Goal: Information Seeking & Learning: Learn about a topic

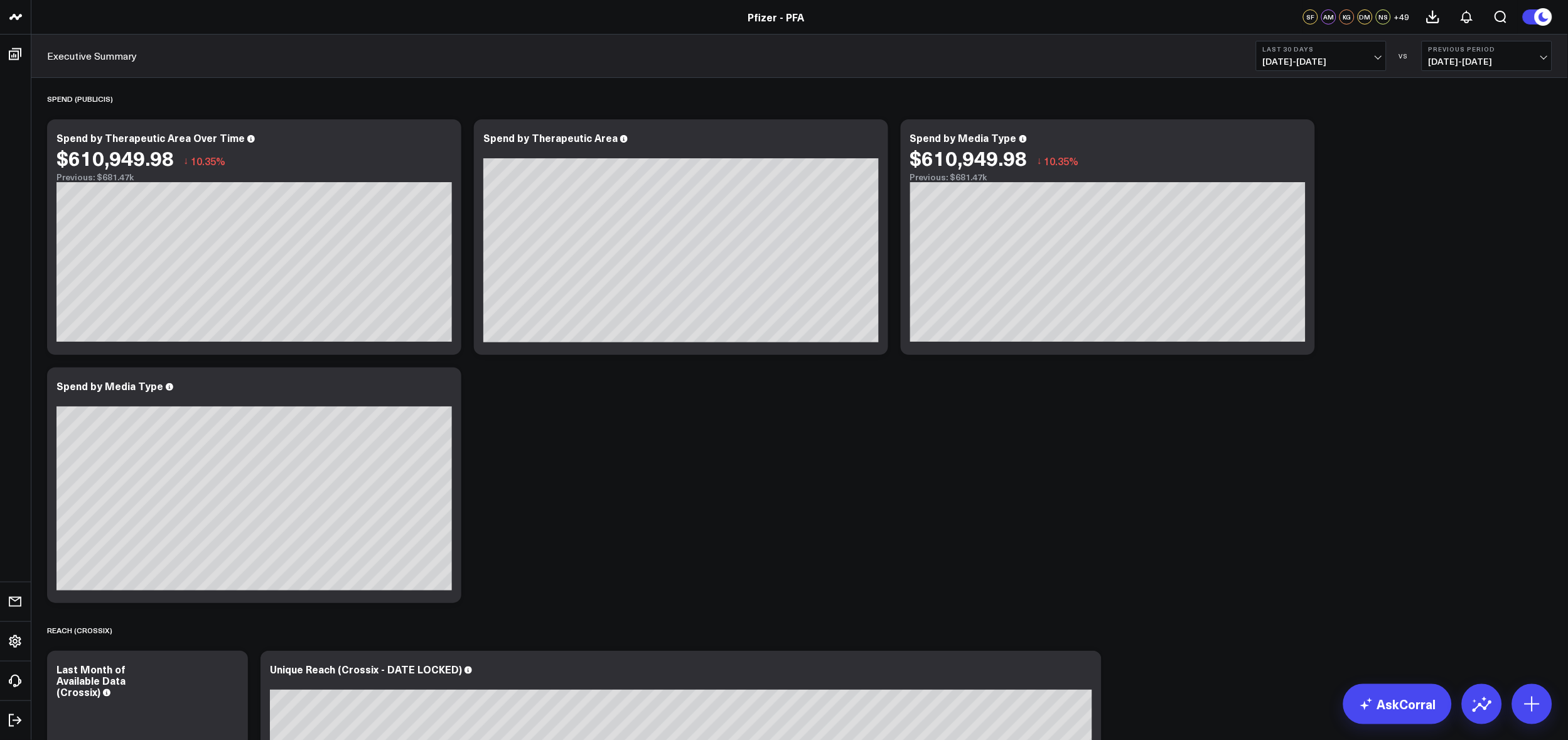
click at [1034, 65] on span "08/09/25 - 09/07/25" at bounding box center [1321, 61] width 117 height 10
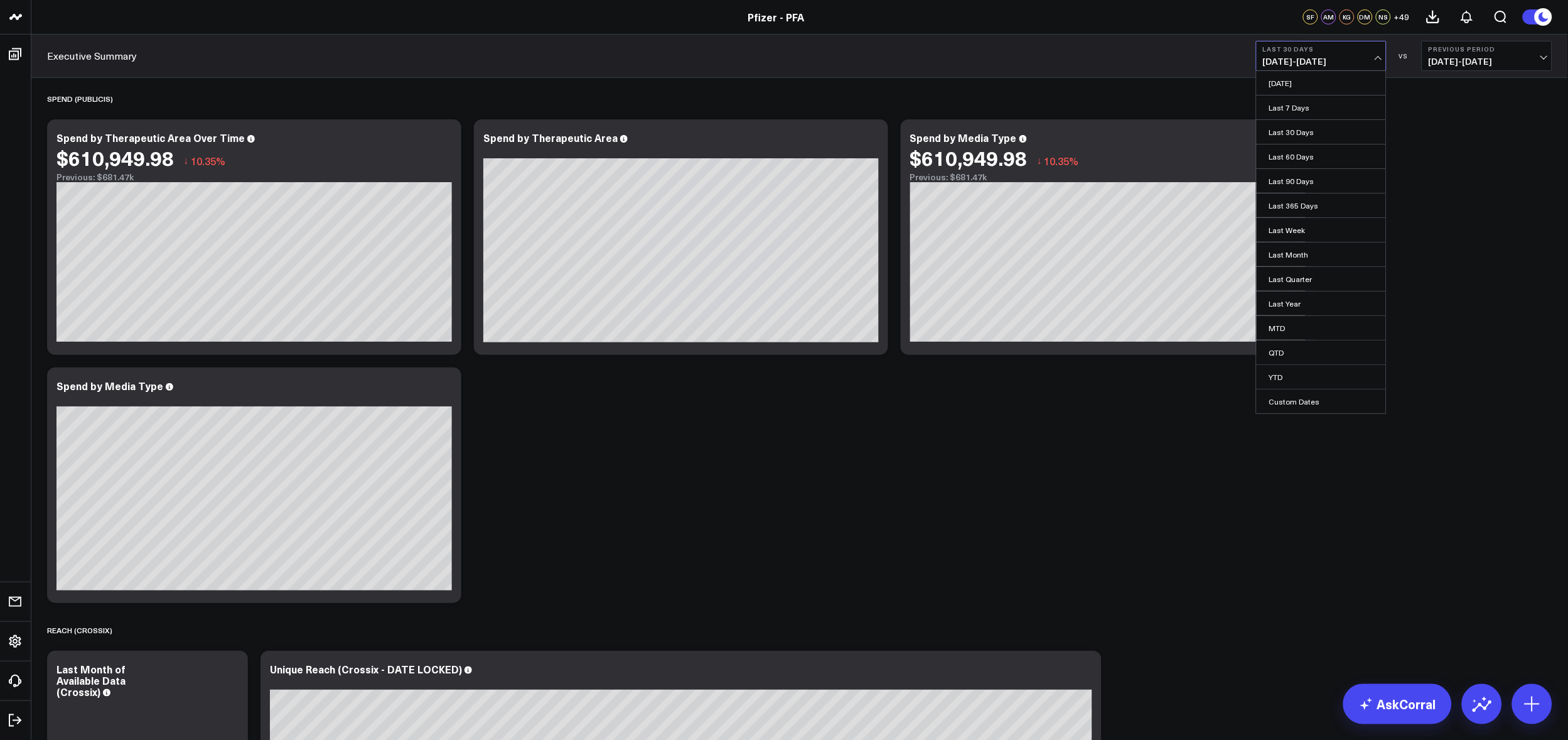
click at [1034, 400] on link "Custom Dates" at bounding box center [1321, 401] width 129 height 24
select select "8"
select select "2025"
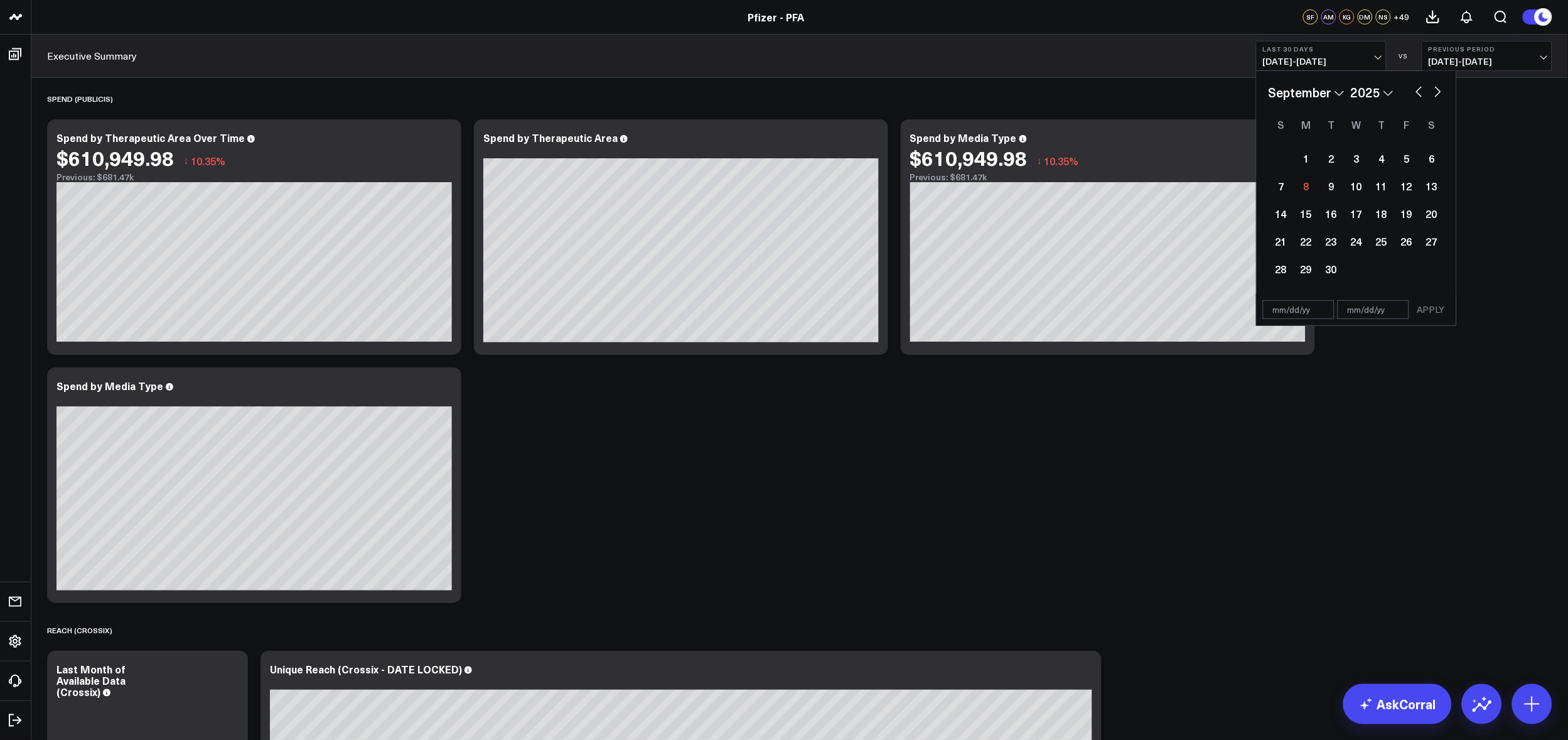
click at [1034, 89] on button "button" at bounding box center [1419, 90] width 13 height 15
select select "7"
select select "2025"
click at [1034, 270] on div "29" at bounding box center [1407, 269] width 25 height 25
type input "[DATE]"
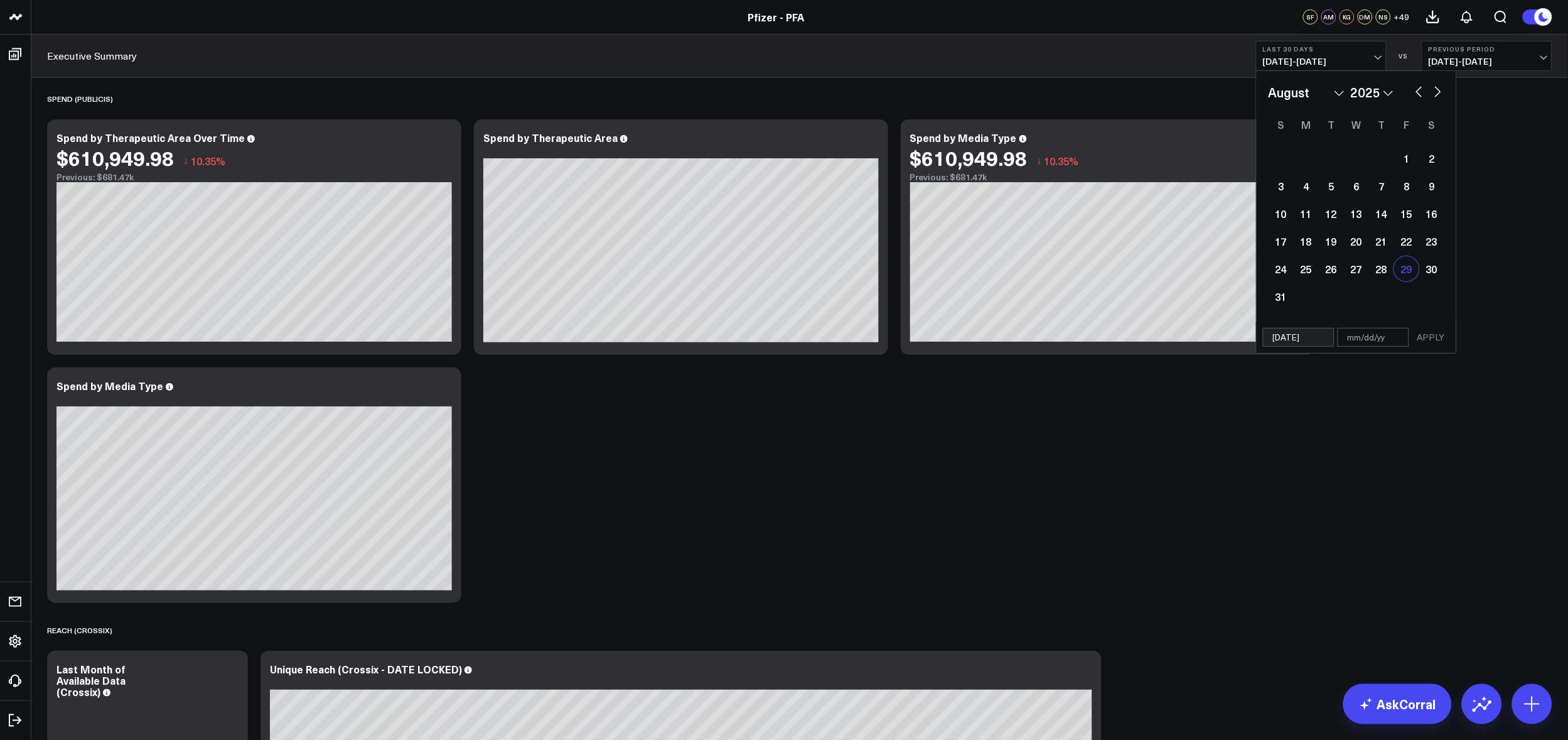
select select "7"
select select "2025"
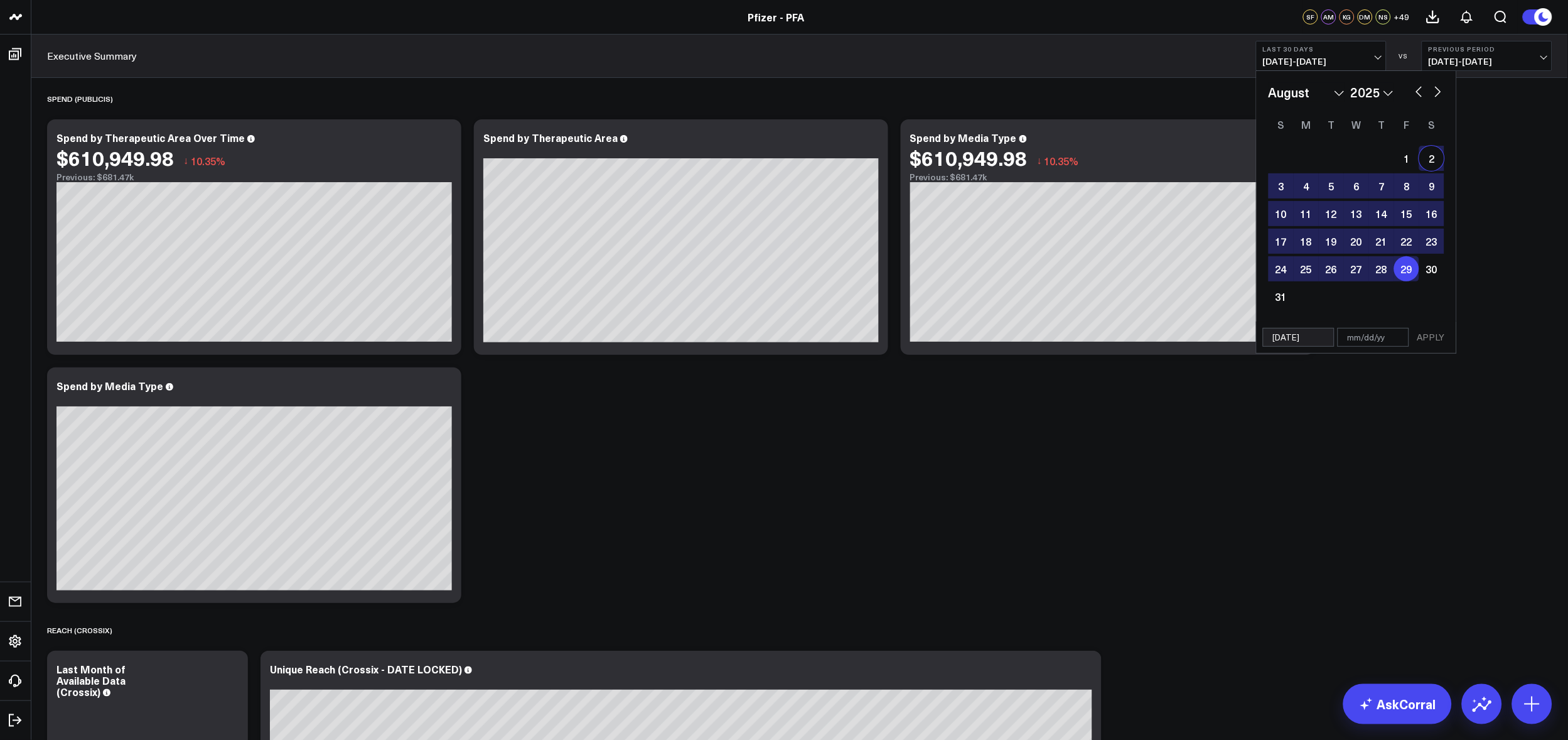
click at [1034, 90] on button "button" at bounding box center [1438, 90] width 13 height 15
select select "8"
select select "2025"
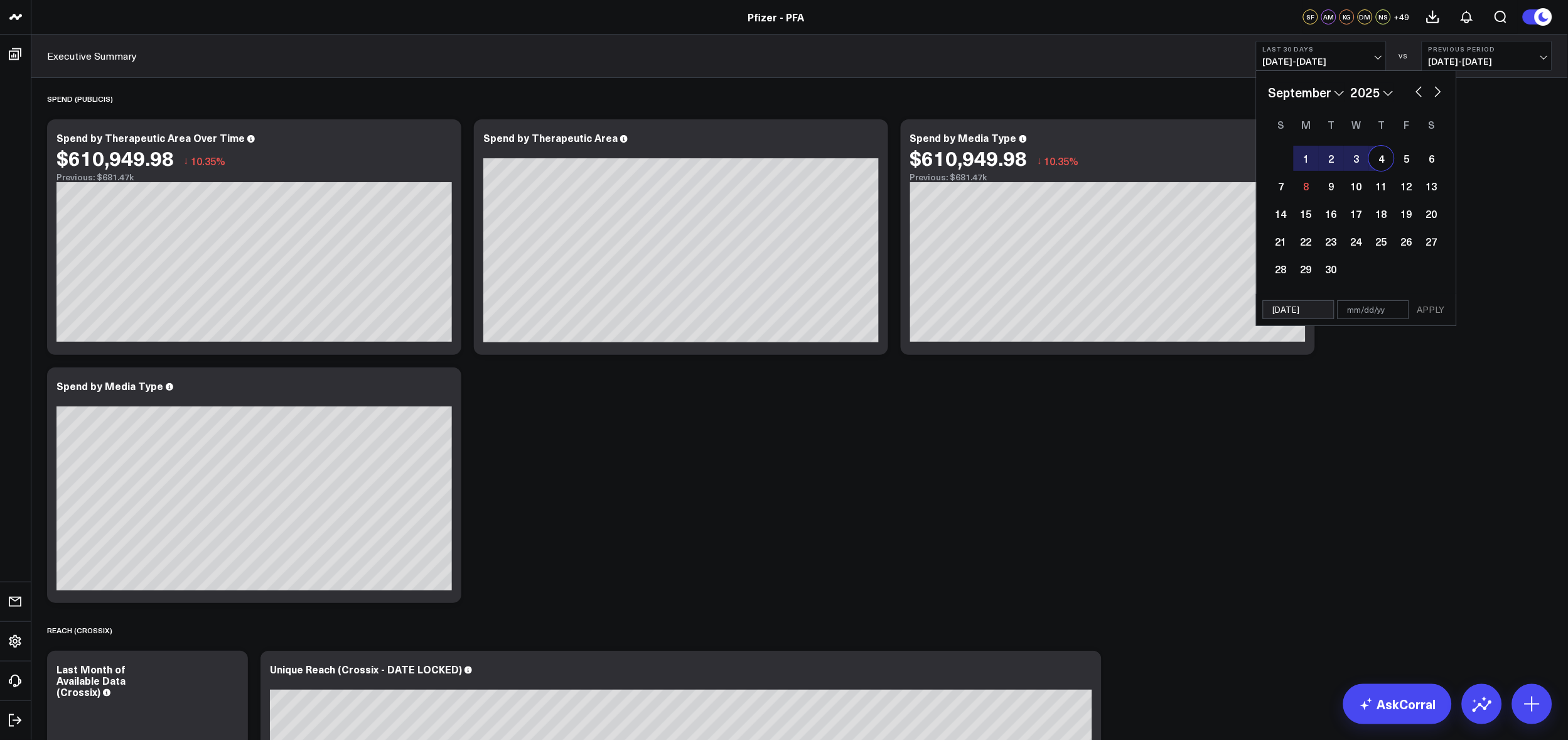
click at [1034, 160] on div "4" at bounding box center [1382, 158] width 25 height 25
type input "[DATE]"
select select "8"
select select "2025"
click at [1034, 305] on button "APPLY" at bounding box center [1431, 309] width 38 height 19
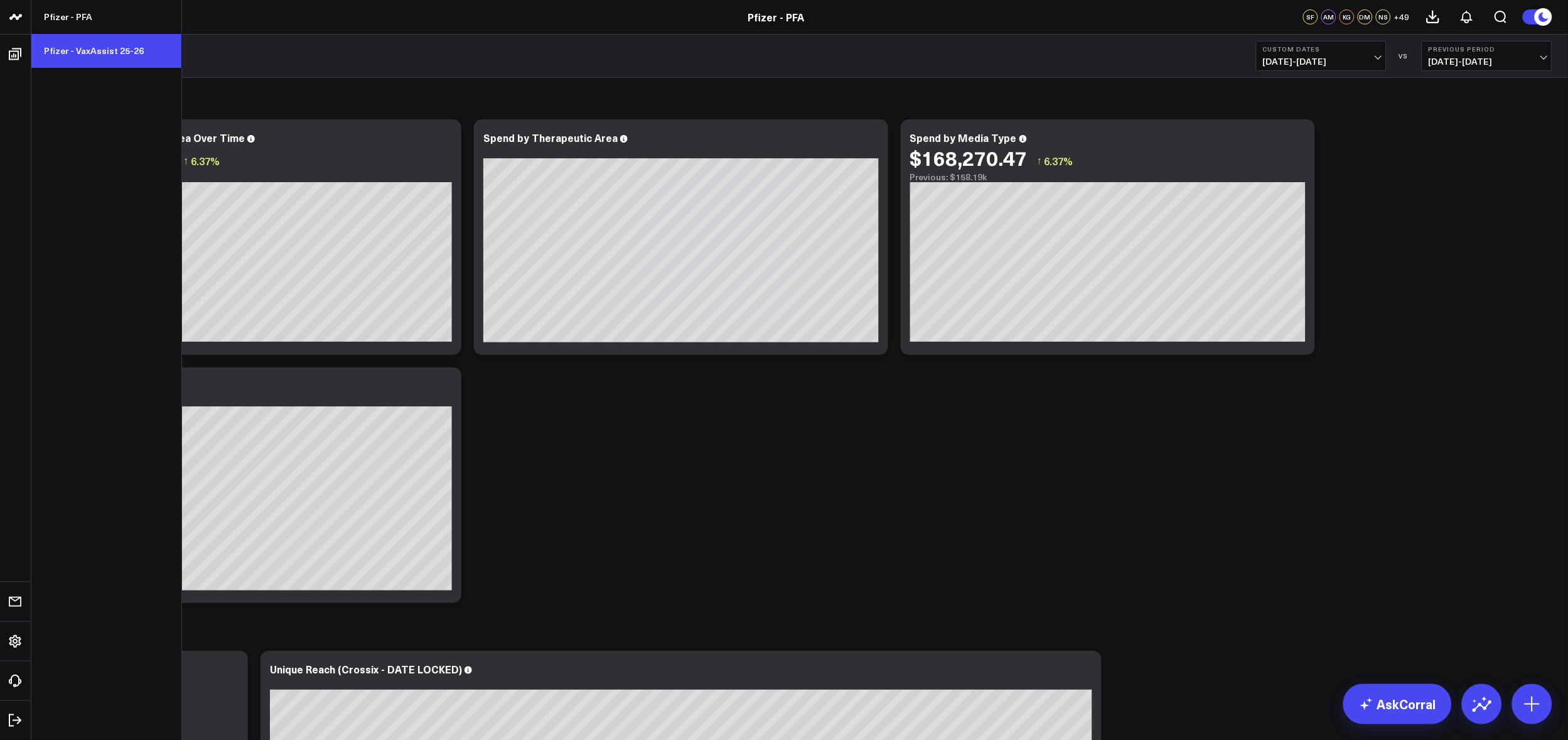
click at [90, 42] on link "Pfizer - VaxAssist 25-26" at bounding box center [106, 51] width 150 height 34
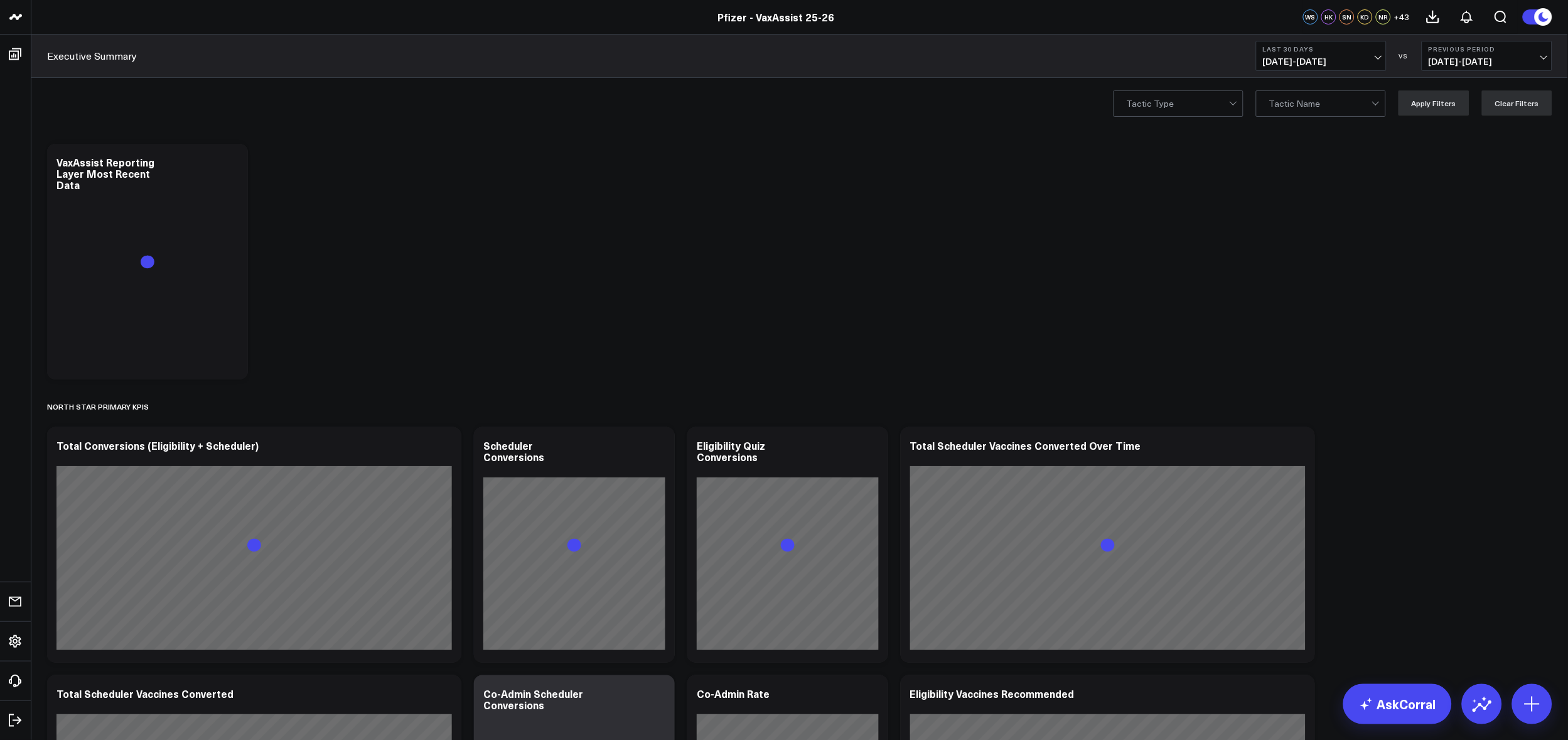
click at [1376, 58] on span "08/09/25 - 09/07/25" at bounding box center [1321, 61] width 117 height 10
click at [1298, 402] on link "Custom Dates" at bounding box center [1321, 401] width 129 height 24
select select "8"
select select "2025"
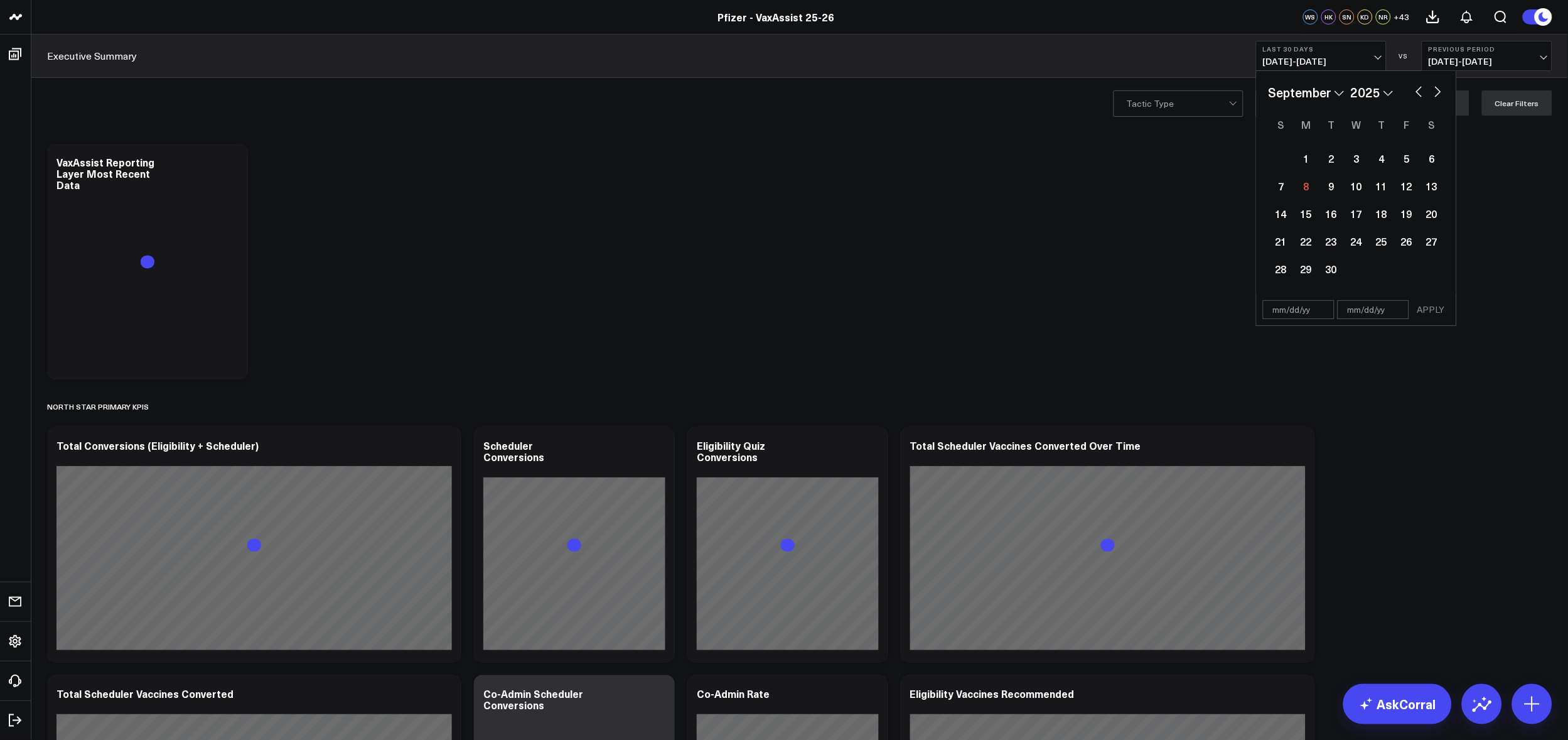
click at [1417, 90] on button "button" at bounding box center [1419, 90] width 13 height 15
select select "7"
select select "2025"
click at [1406, 269] on div "29" at bounding box center [1407, 269] width 25 height 25
type input "[DATE]"
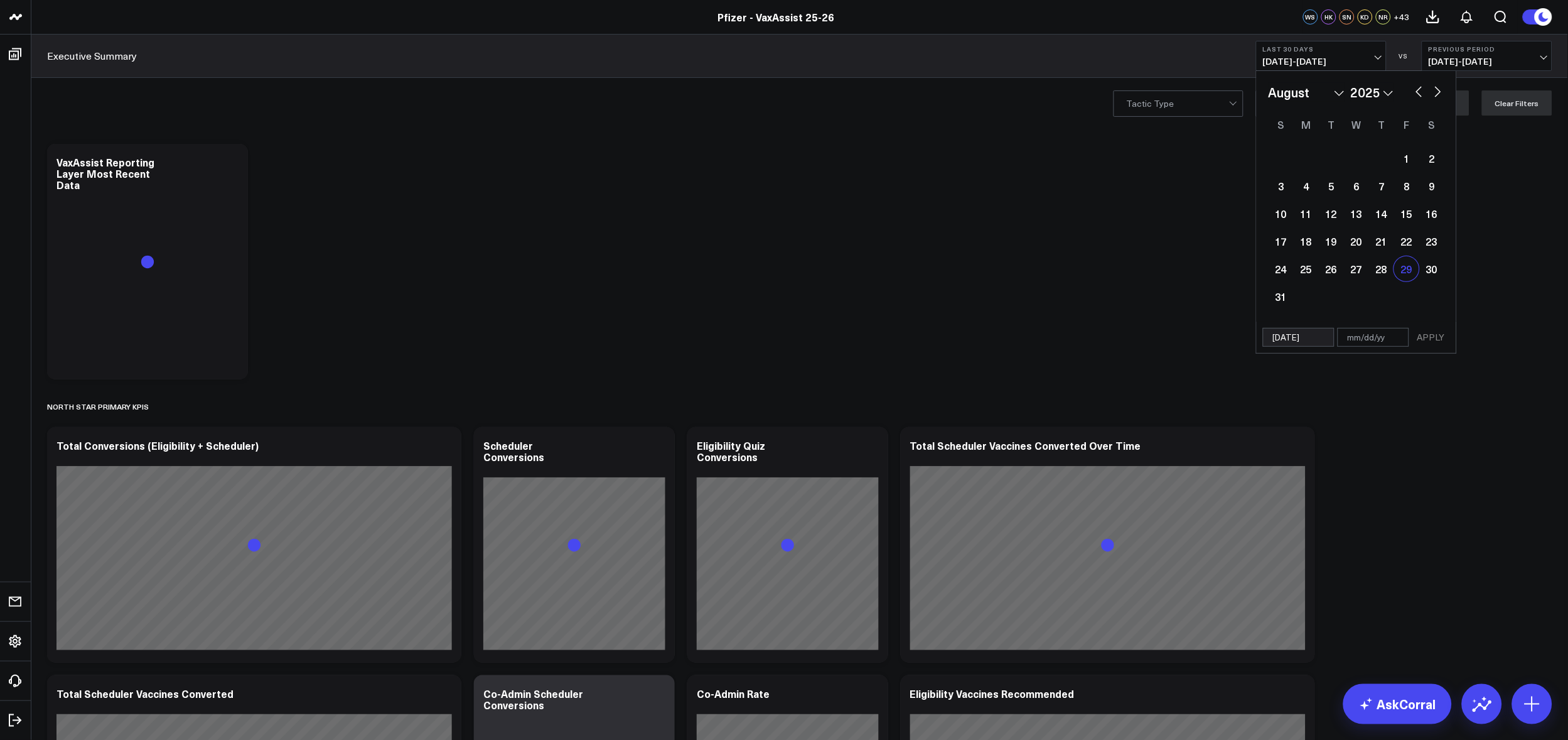
select select "7"
select select "2025"
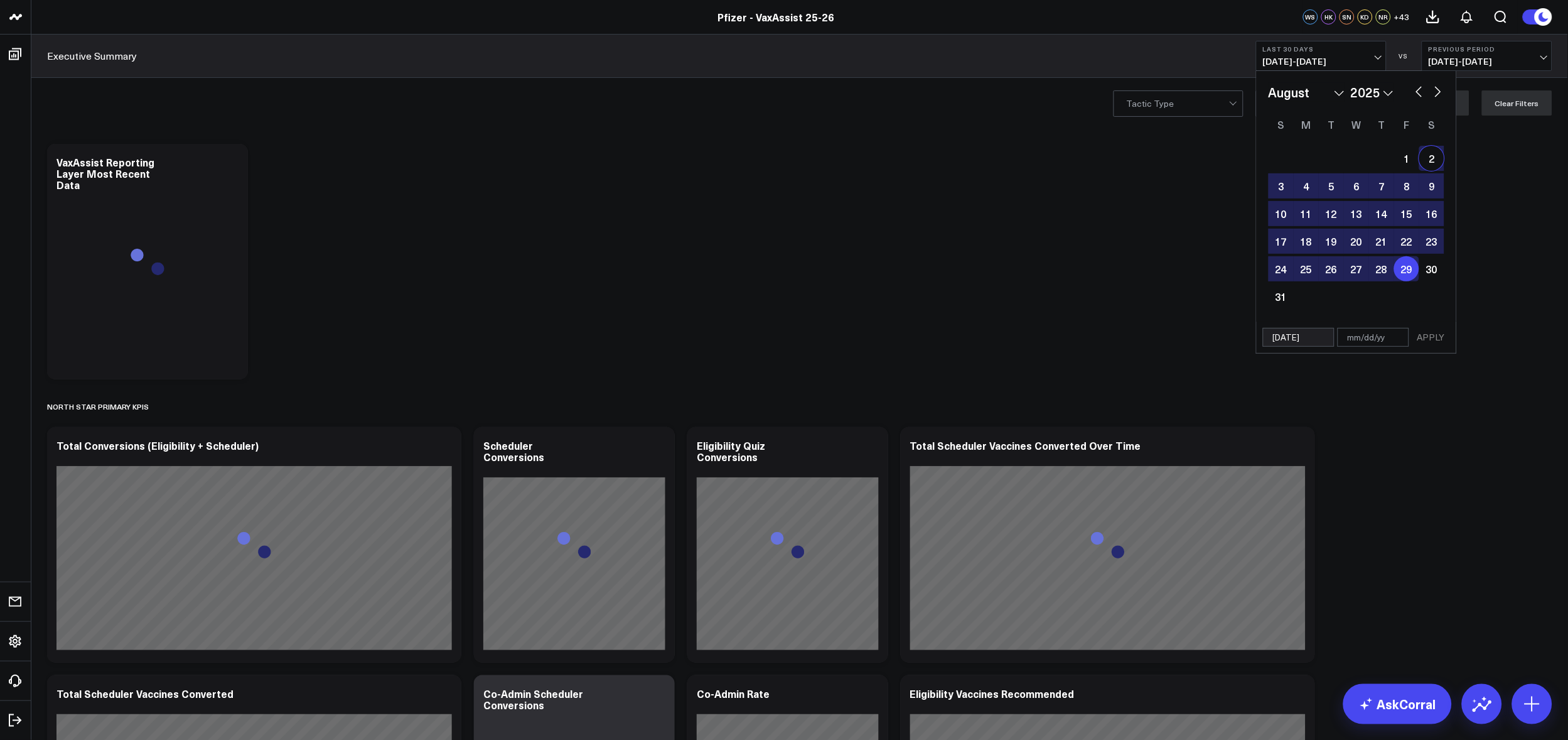
click at [1444, 92] on button "button" at bounding box center [1438, 90] width 13 height 15
select select "8"
select select "2025"
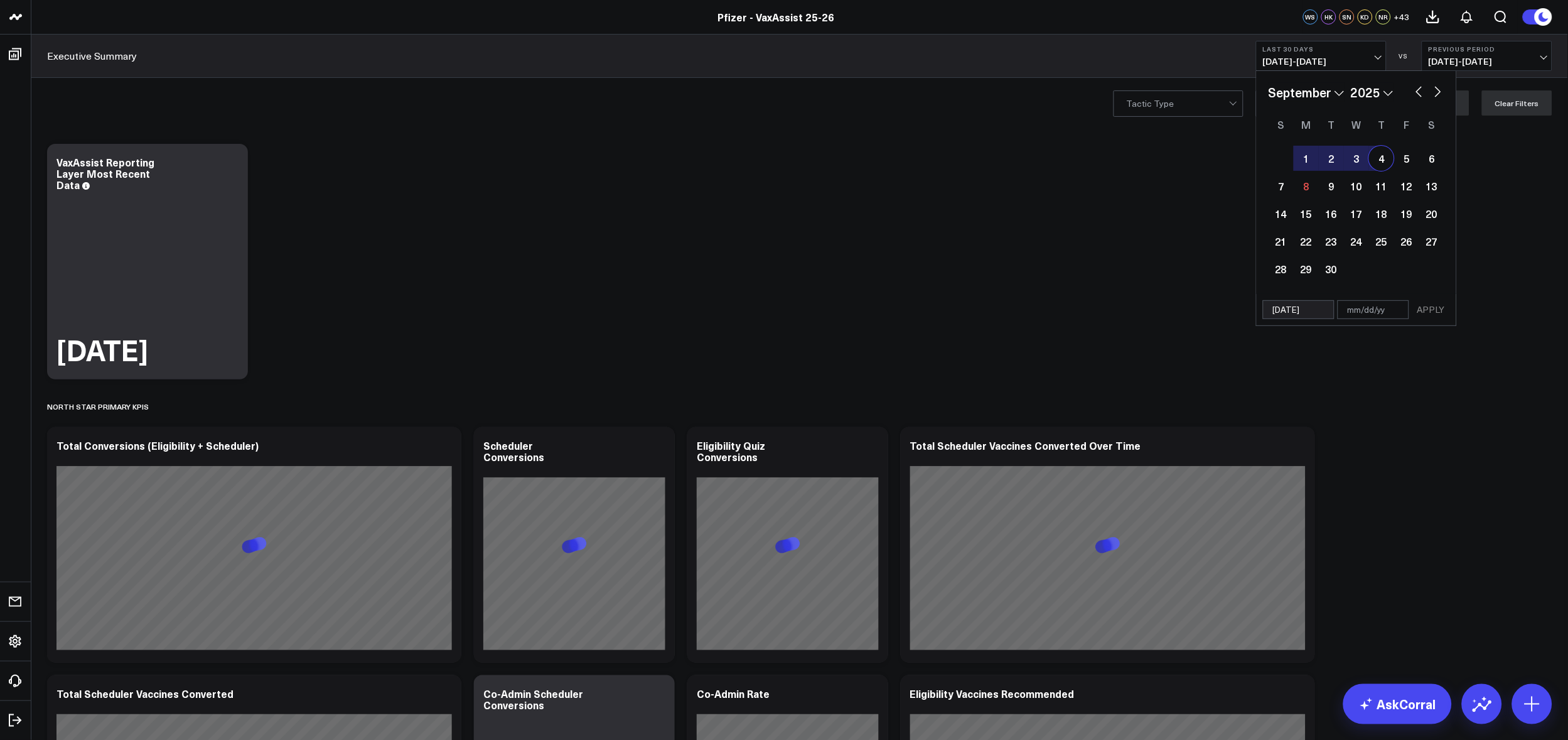
click at [1383, 157] on div "4" at bounding box center [1382, 158] width 25 height 25
type input "[DATE]"
select select "8"
select select "2025"
click at [1436, 309] on button "APPLY" at bounding box center [1431, 309] width 38 height 19
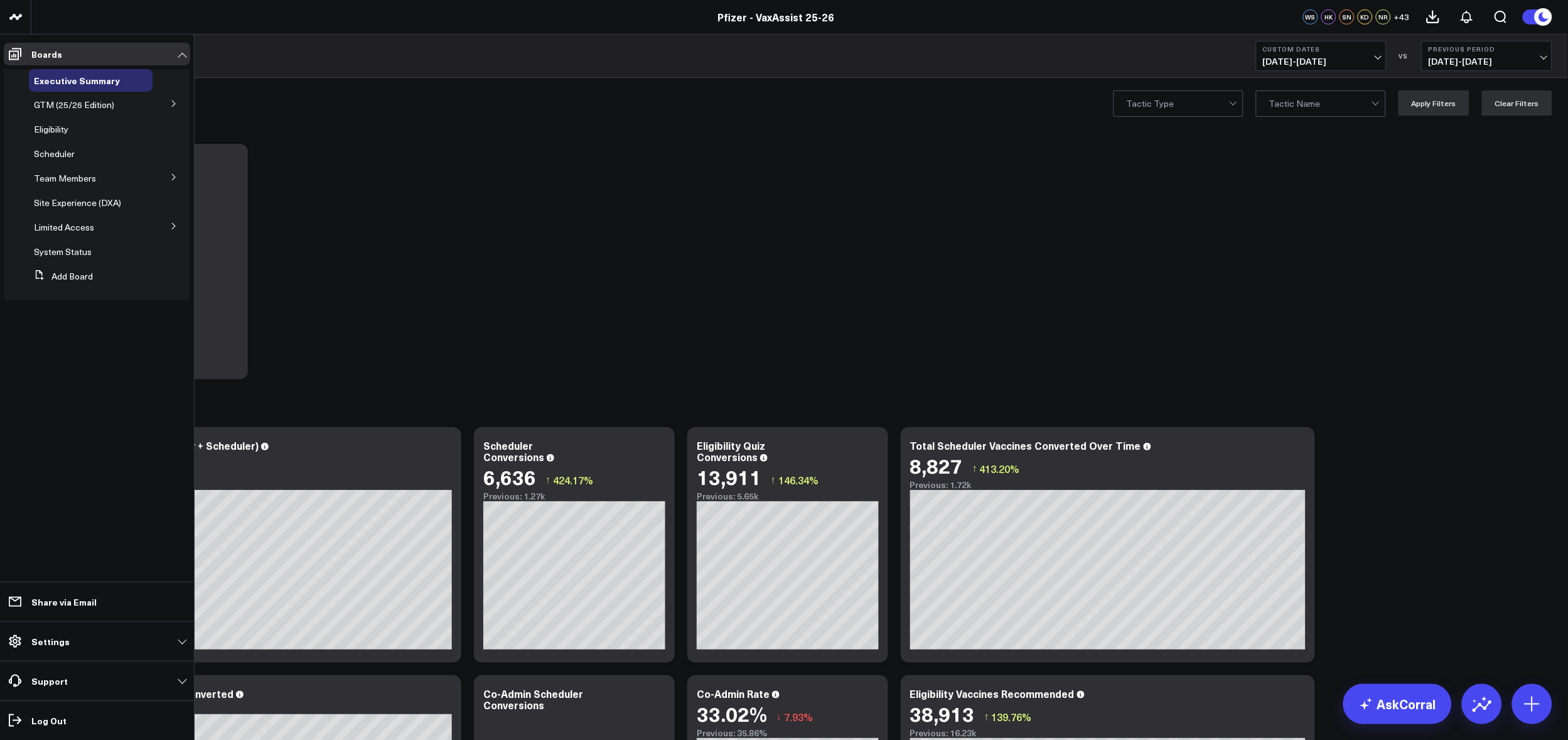
click at [173, 179] on icon at bounding box center [174, 176] width 8 height 8
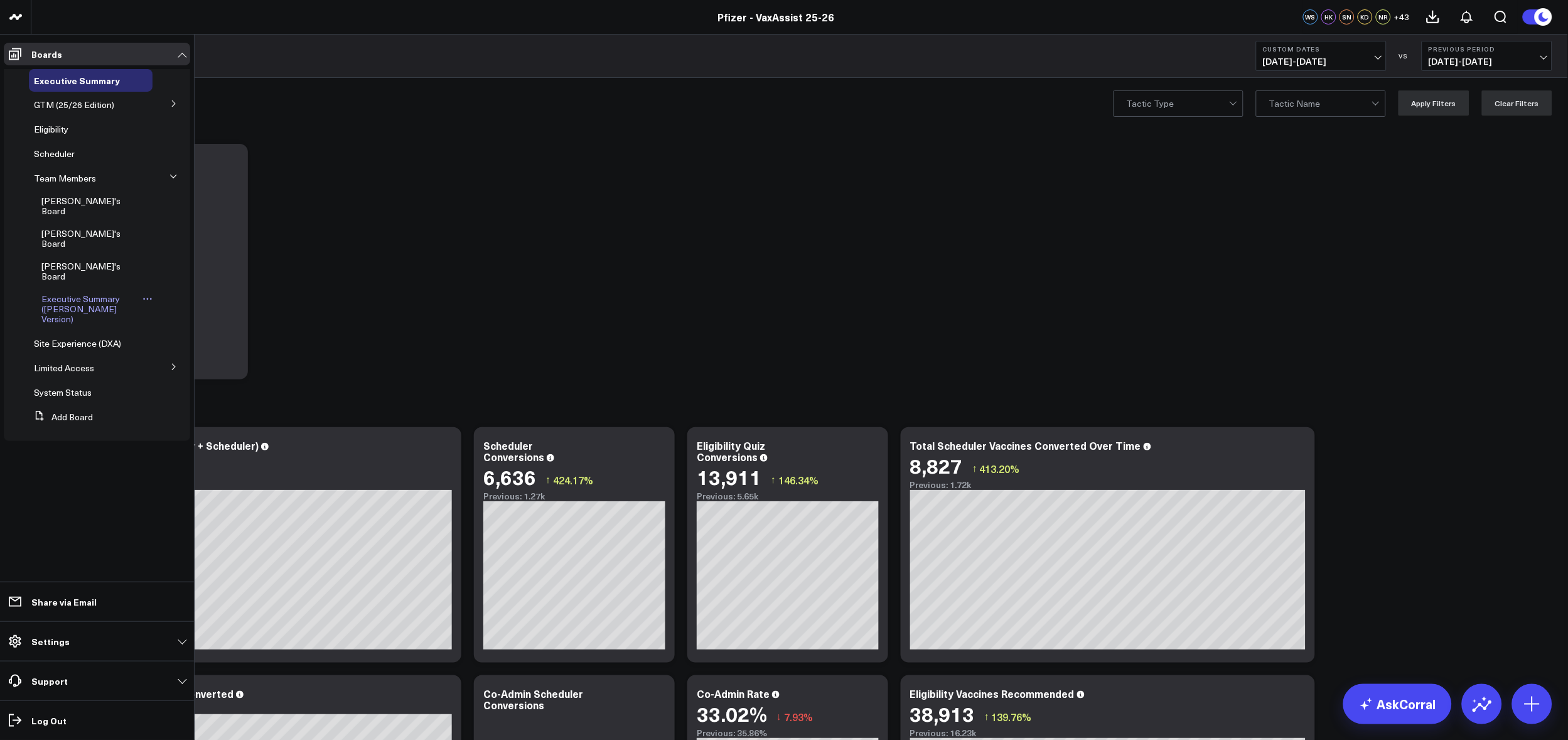
click at [78, 293] on span "Executive Summary ([PERSON_NAME] Version)" at bounding box center [81, 309] width 79 height 32
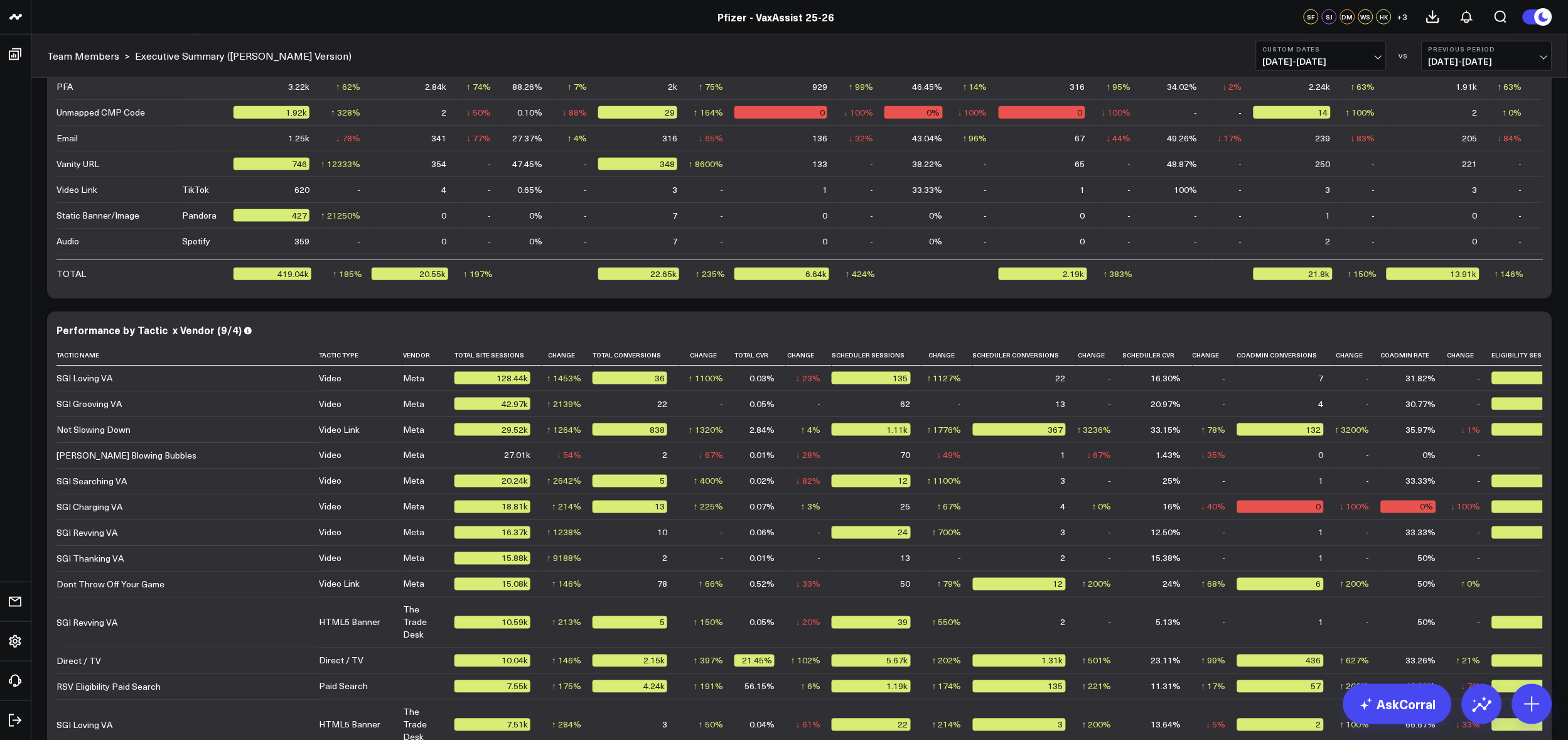
scroll to position [4113, 0]
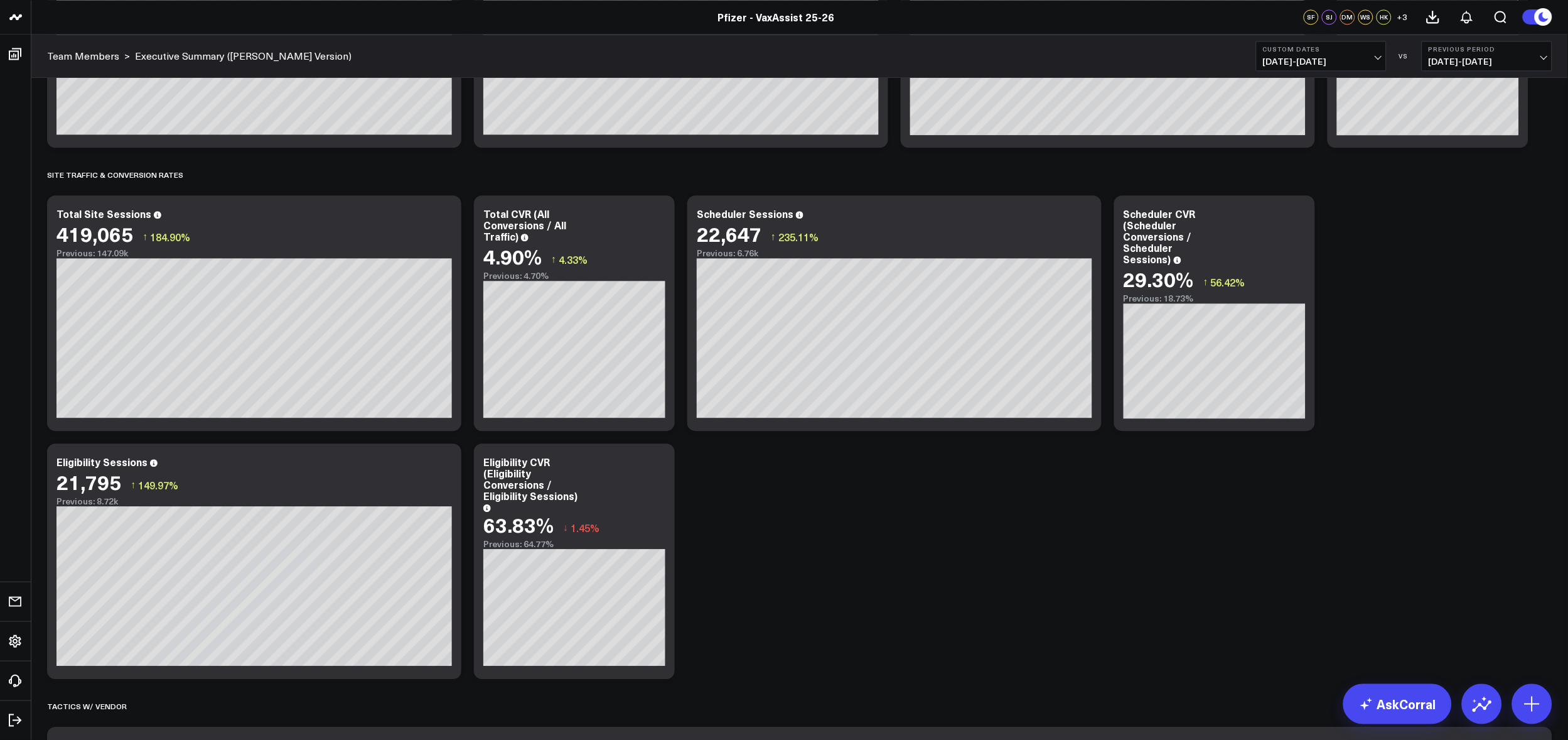
scroll to position [1535, 0]
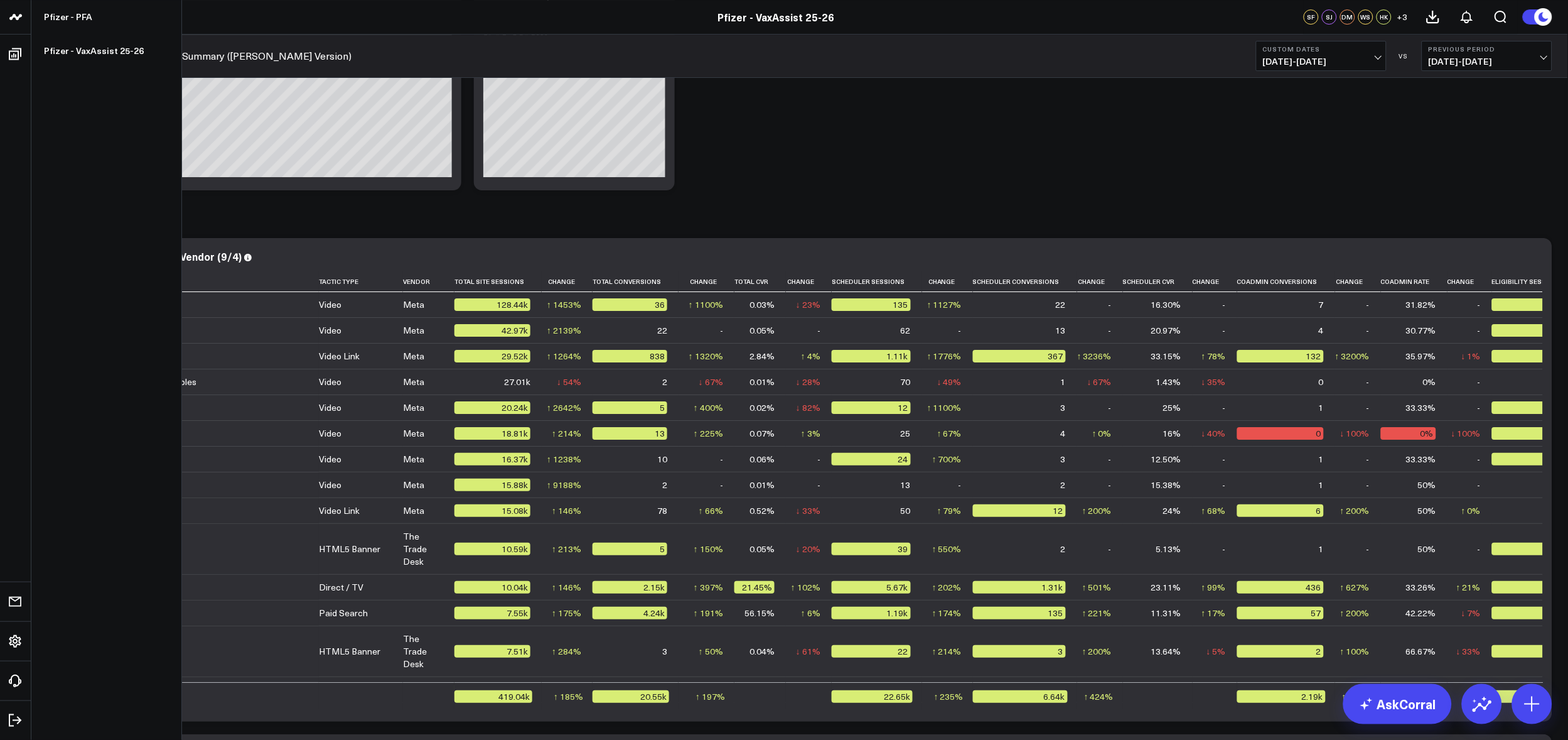
click at [40, 210] on div "Modify via AI Copy link to widget Ask support Remove Create linked copy Executi…" at bounding box center [800, 212] width 1537 height 3237
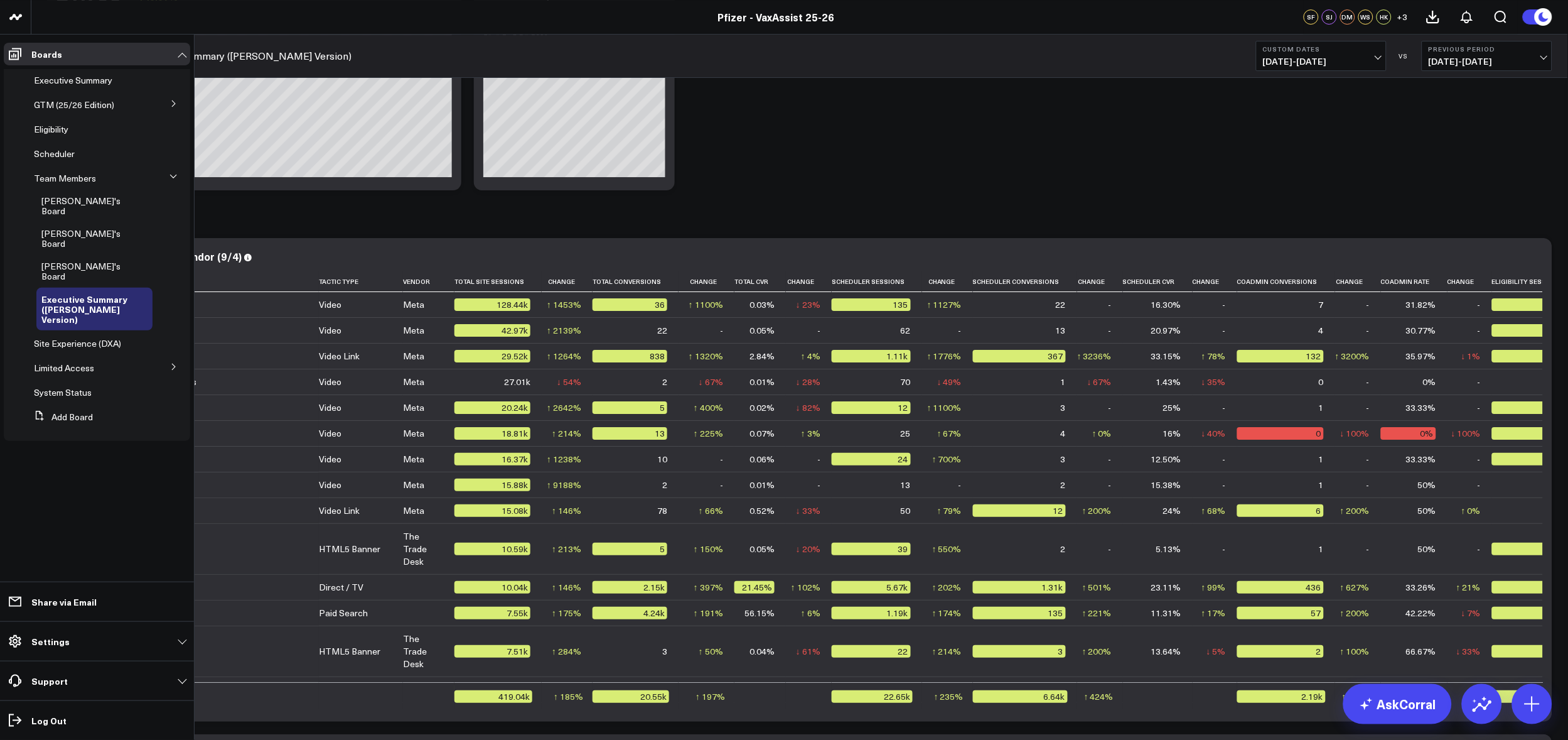
click at [170, 363] on icon at bounding box center [174, 366] width 8 height 8
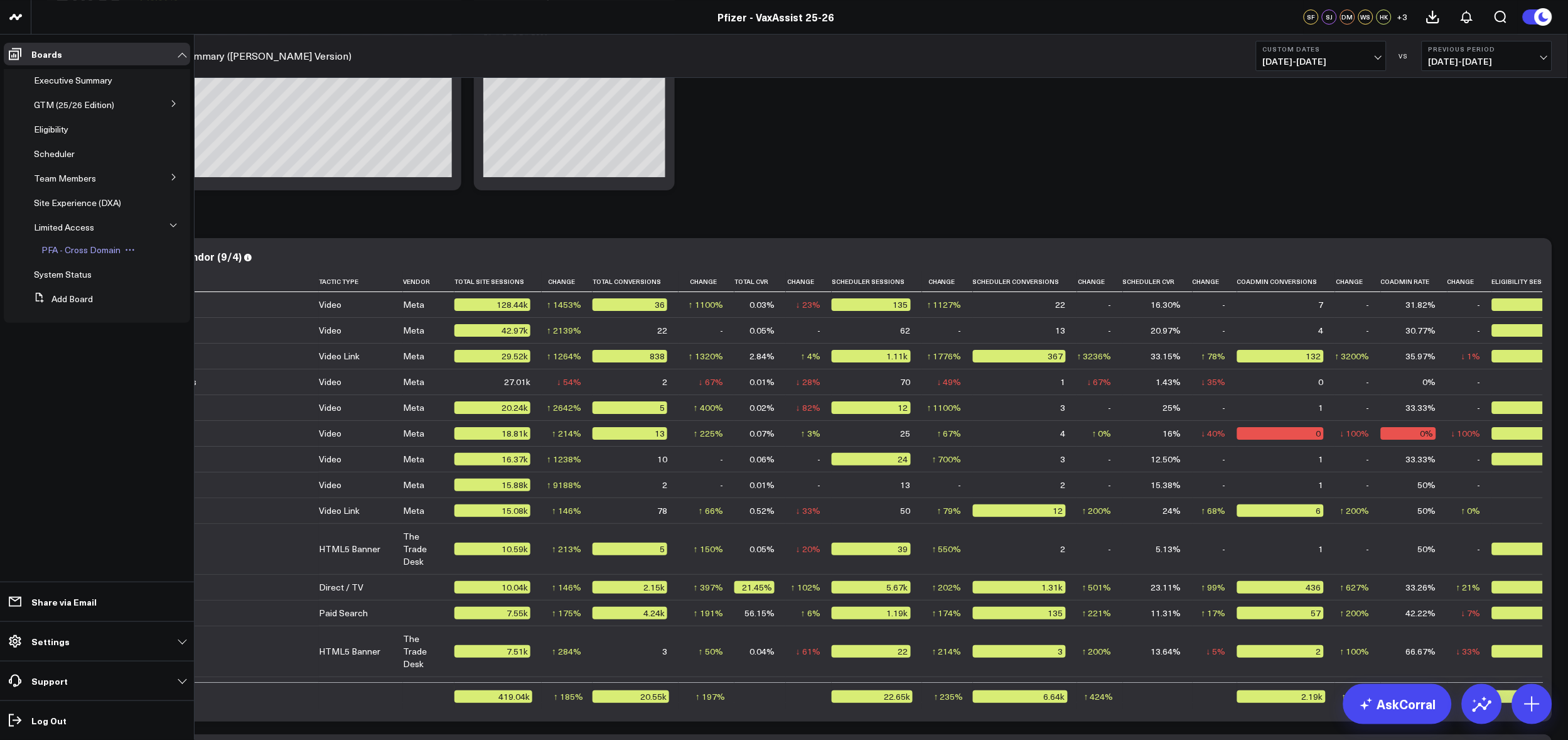
click at [89, 252] on span "PFA - Cross Domain" at bounding box center [81, 249] width 79 height 12
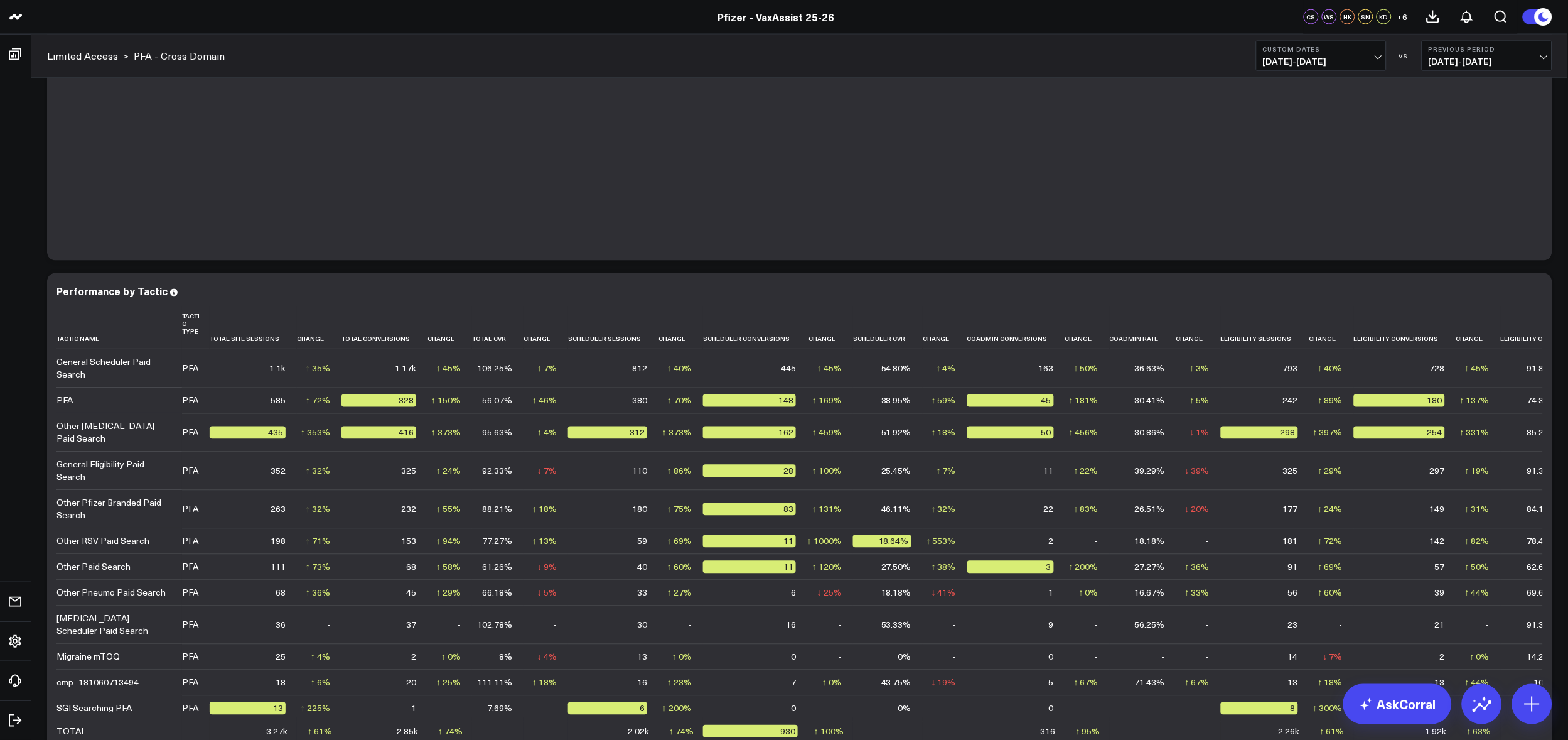
scroll to position [2512, 0]
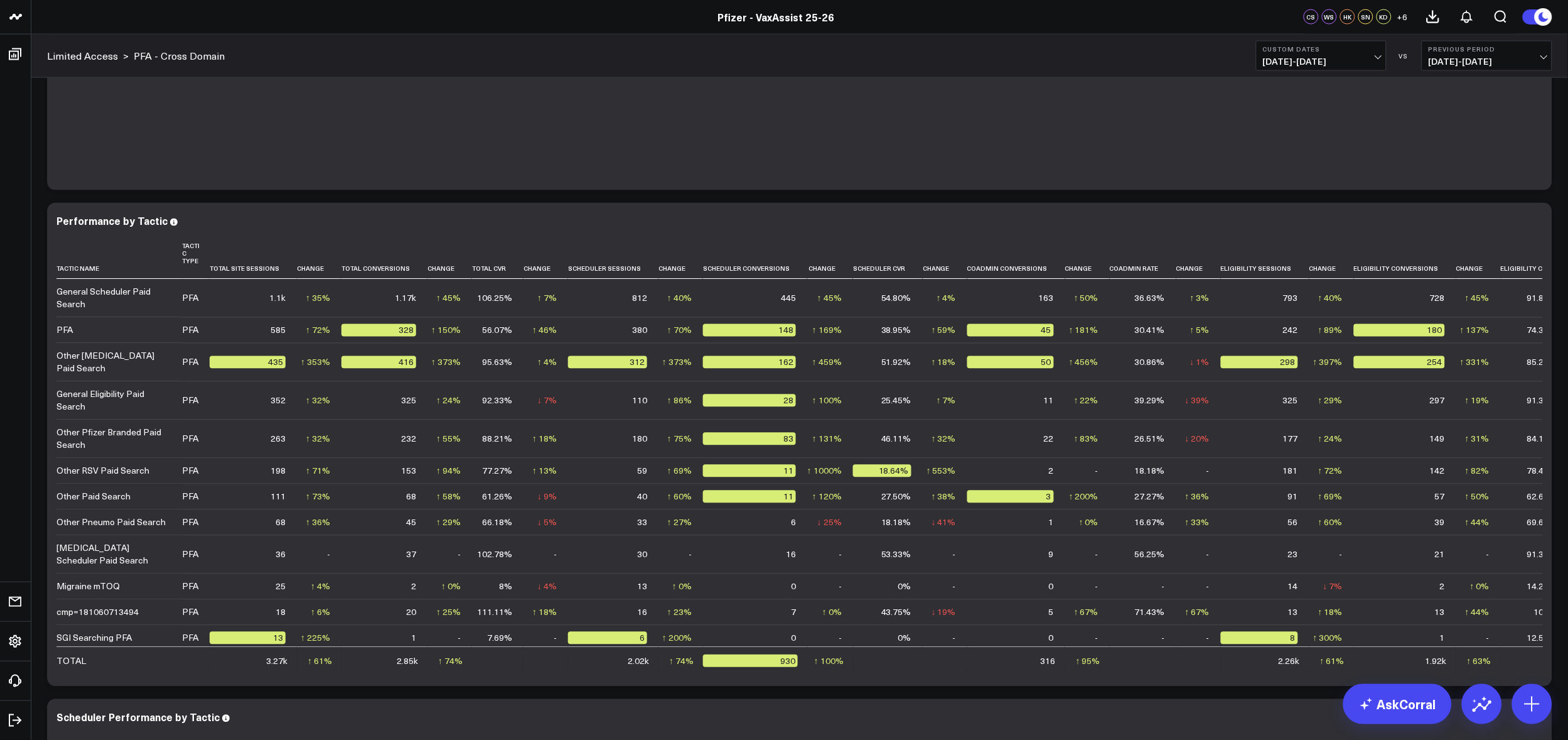
click at [300, 199] on div "Modify via AI Copy link to widget Ask support Remove Create linked copy Executi…" at bounding box center [800, 392] width 1518 height 5632
click at [1536, 224] on icon at bounding box center [1536, 223] width 15 height 15
click at [1257, 199] on div "Modify via AI Copy link to widget Ask support Remove Create linked copy Executi…" at bounding box center [800, 392] width 1518 height 5632
click at [1385, 710] on link "AskCorral" at bounding box center [1398, 704] width 108 height 40
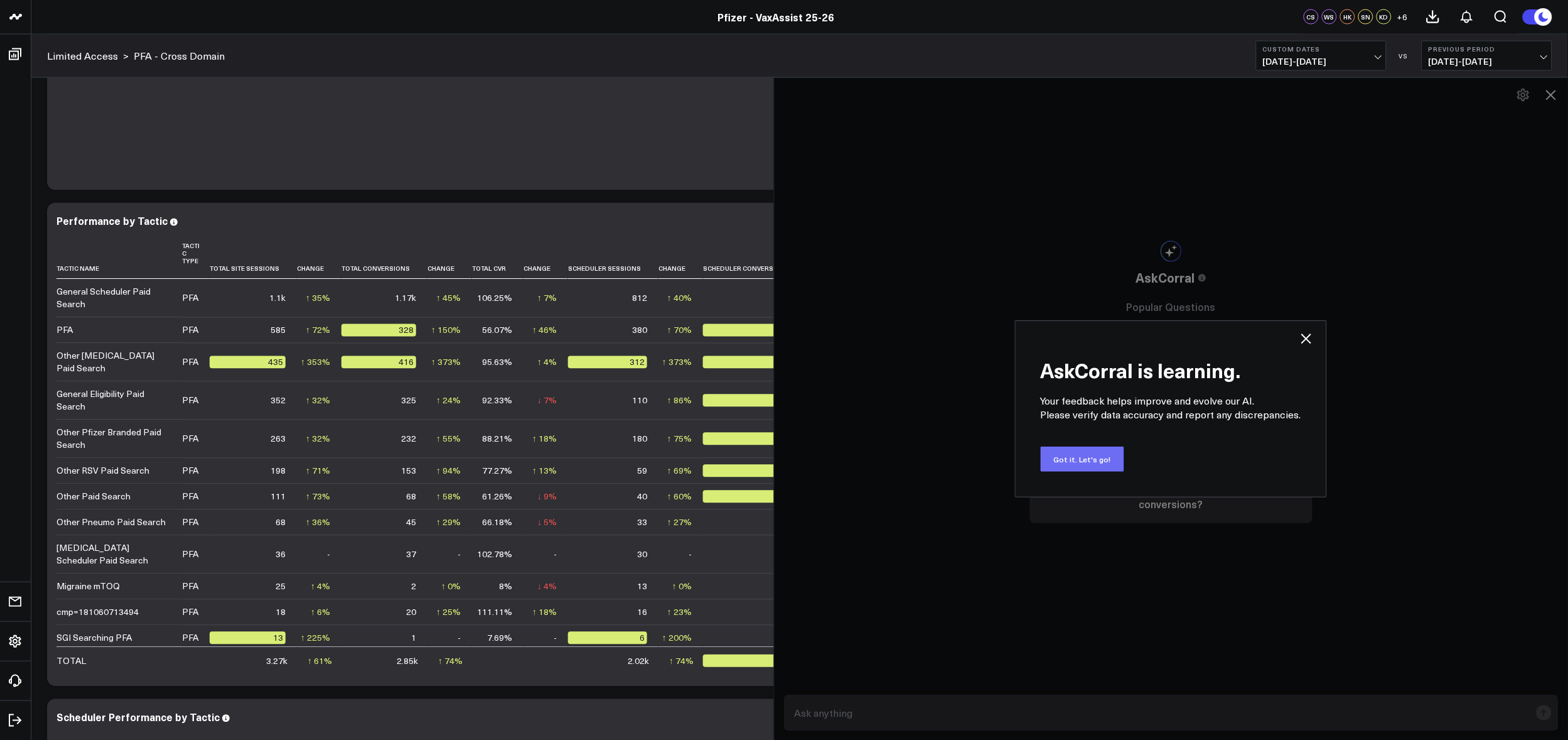
click at [1109, 452] on button "Got it. Let's go!" at bounding box center [1082, 459] width 83 height 25
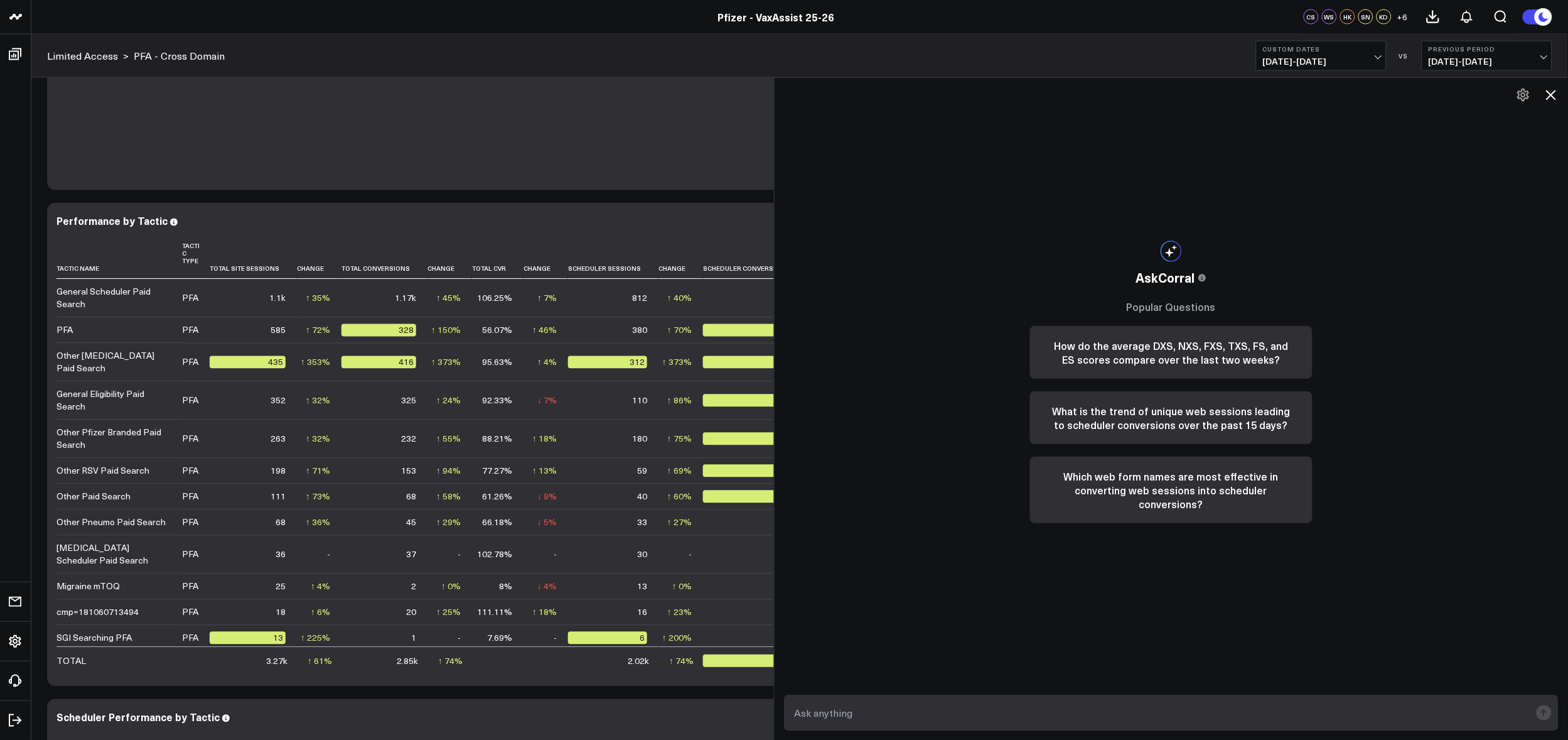
drag, startPoint x: 1085, startPoint y: 709, endPoint x: 1092, endPoint y: 701, distance: 10.6
click at [1087, 709] on textarea at bounding box center [1161, 712] width 740 height 23
drag, startPoint x: 830, startPoint y: 712, endPoint x: 786, endPoint y: 712, distance: 44.0
click at [786, 712] on div "What is the conversion rate broken out by age group?" at bounding box center [1171, 713] width 793 height 56
type textarea "Can you build a table that showss the conversion rate broken out by age group?"
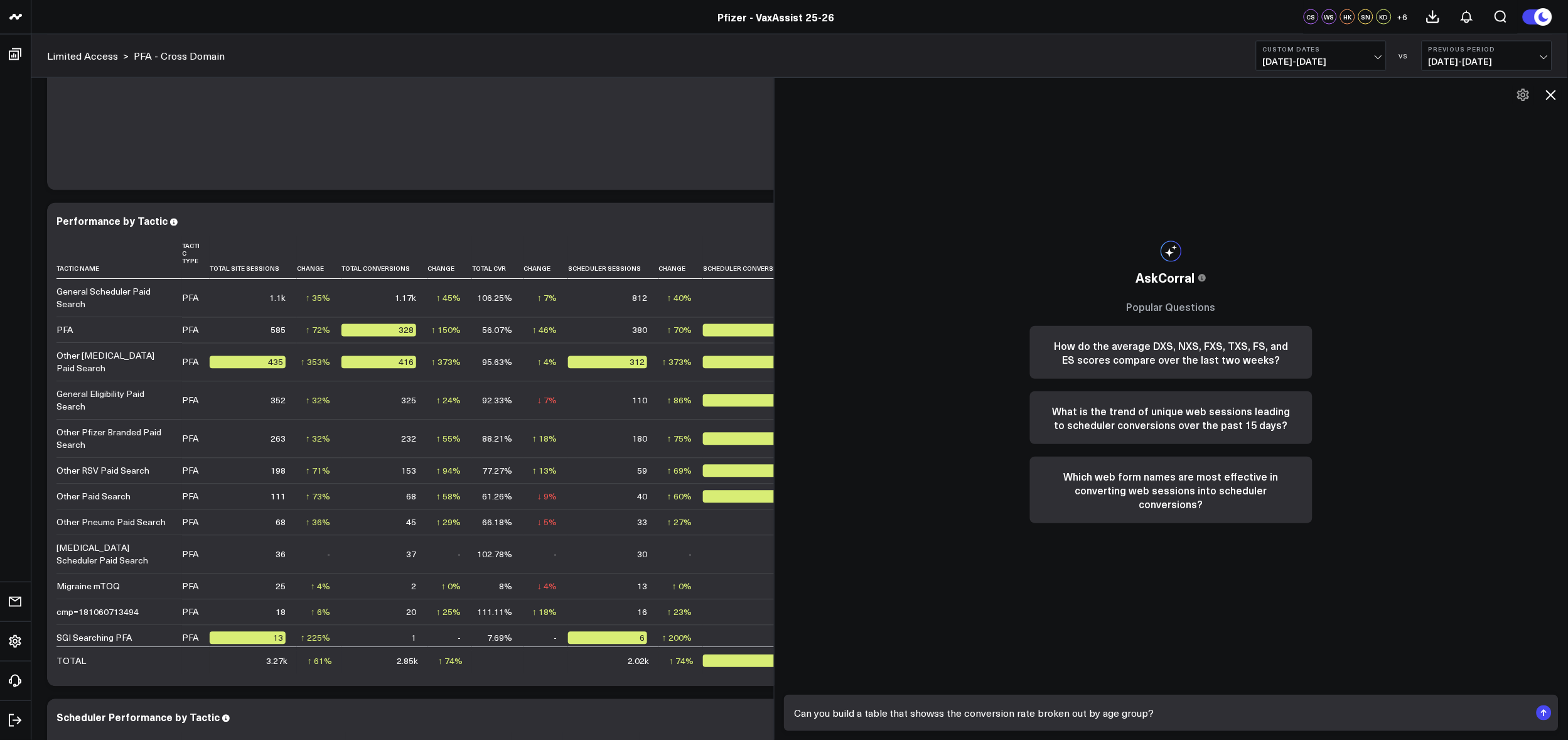
click at [1185, 716] on textarea "Can you build a table that showss the conversion rate broken out by age group?" at bounding box center [1161, 712] width 740 height 23
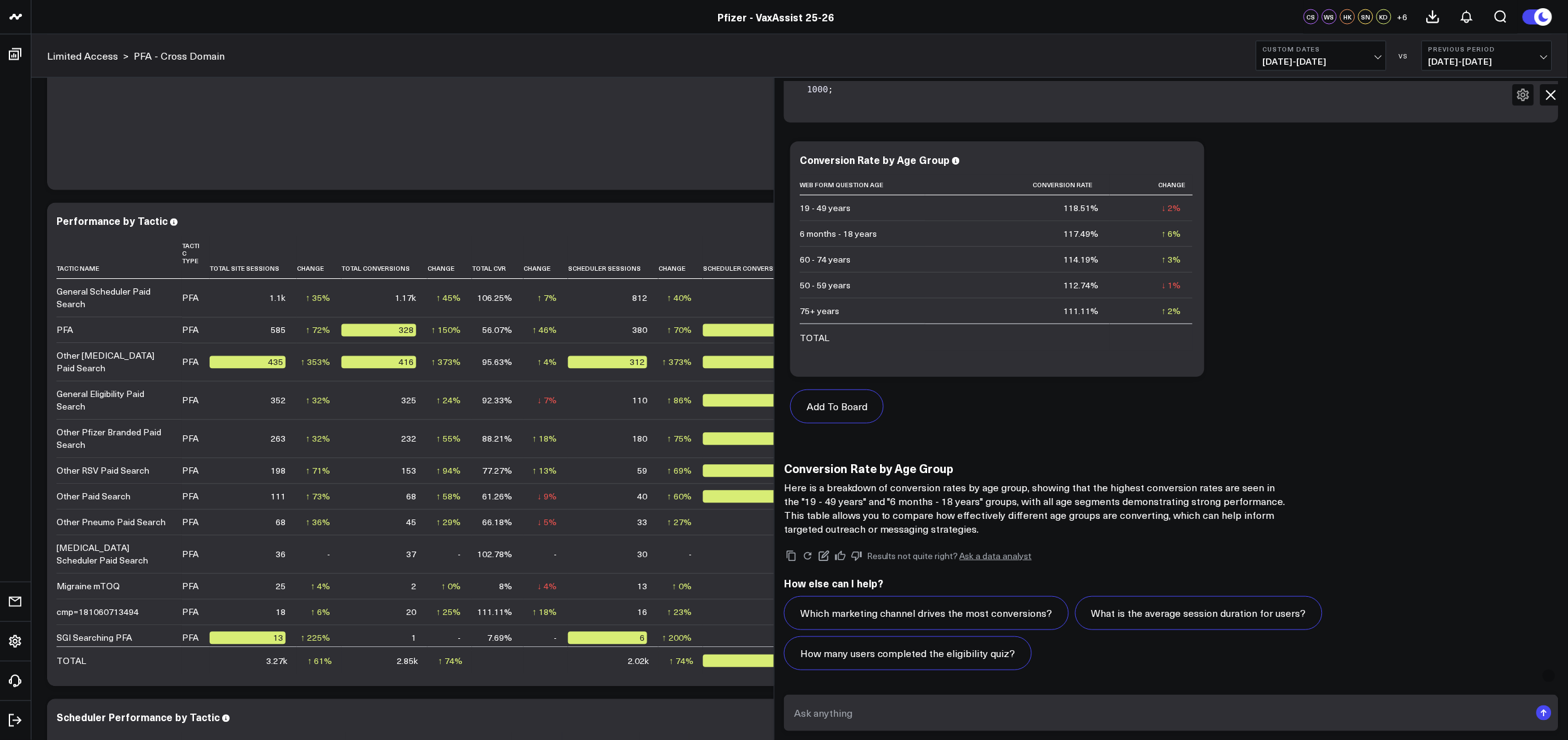
scroll to position [153, 0]
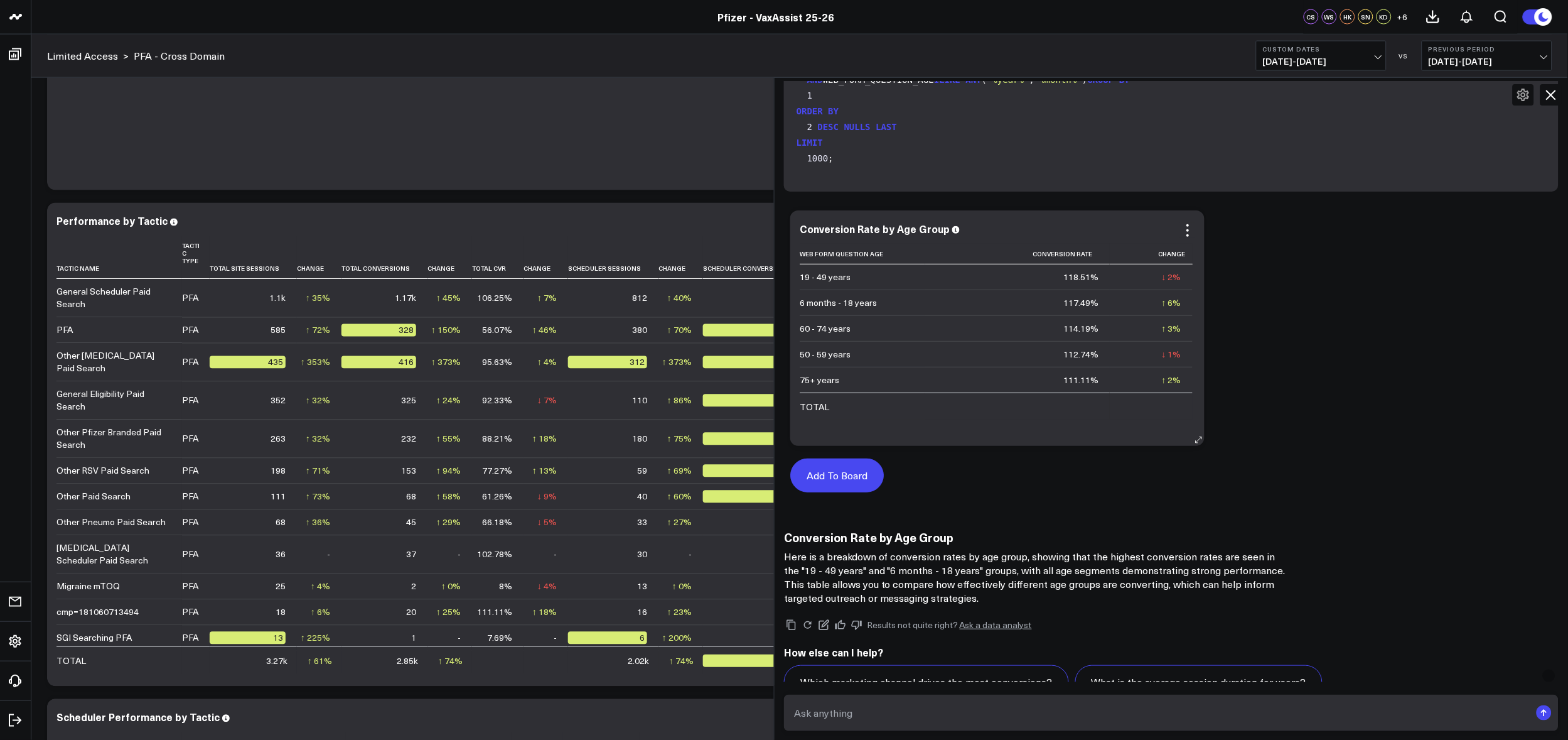
click at [883, 472] on button "Add To Board" at bounding box center [837, 475] width 94 height 34
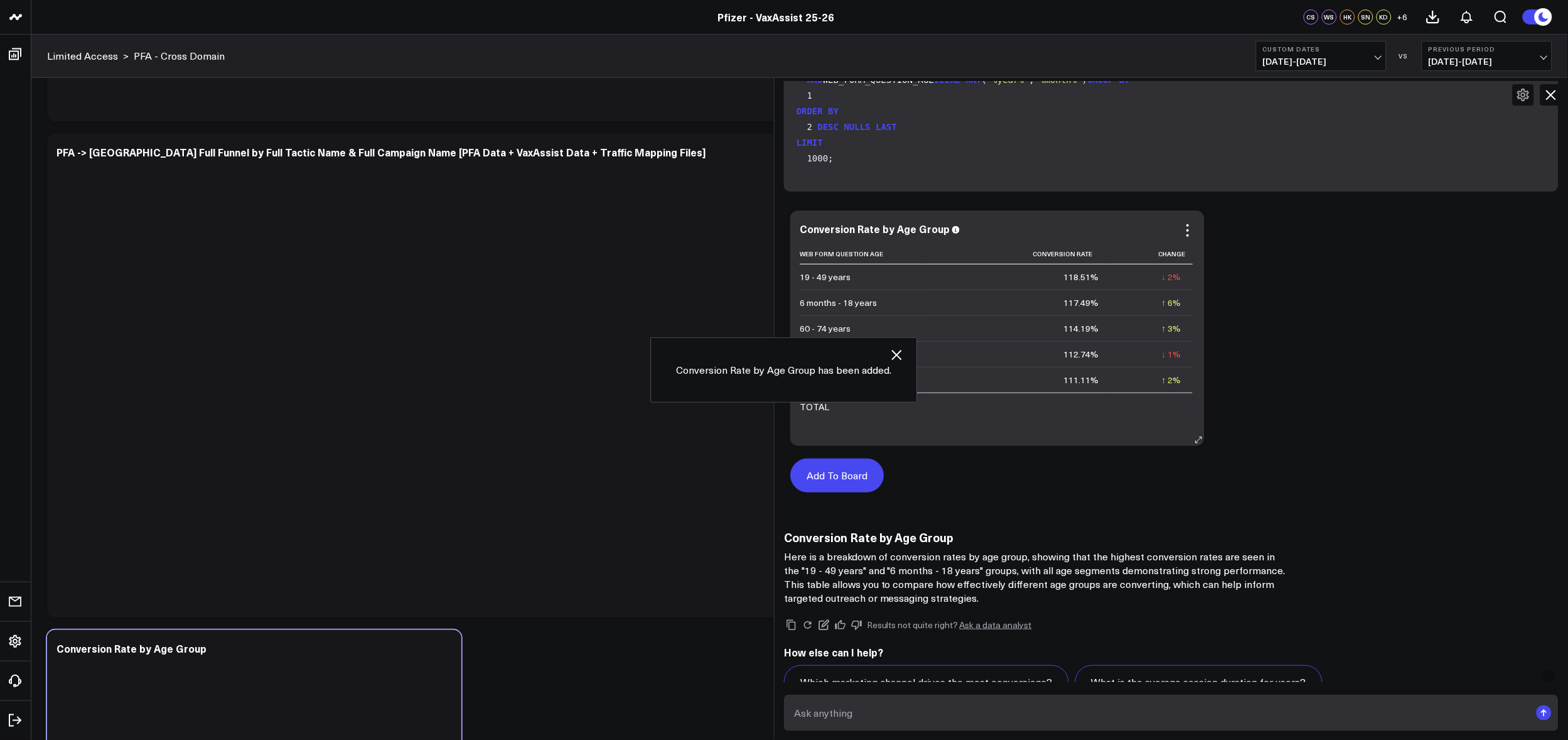
scroll to position [5303, 0]
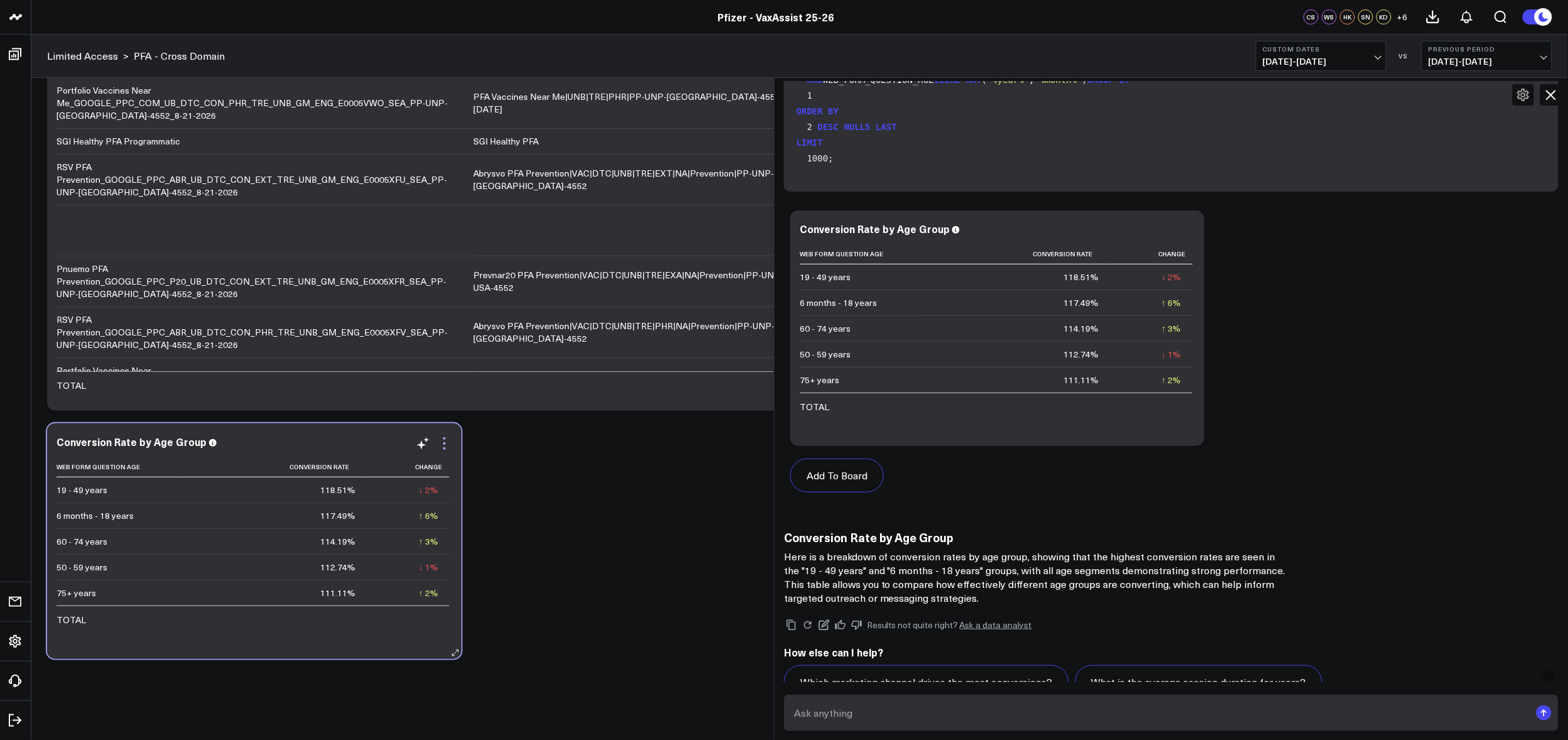
click at [440, 440] on icon at bounding box center [445, 443] width 15 height 15
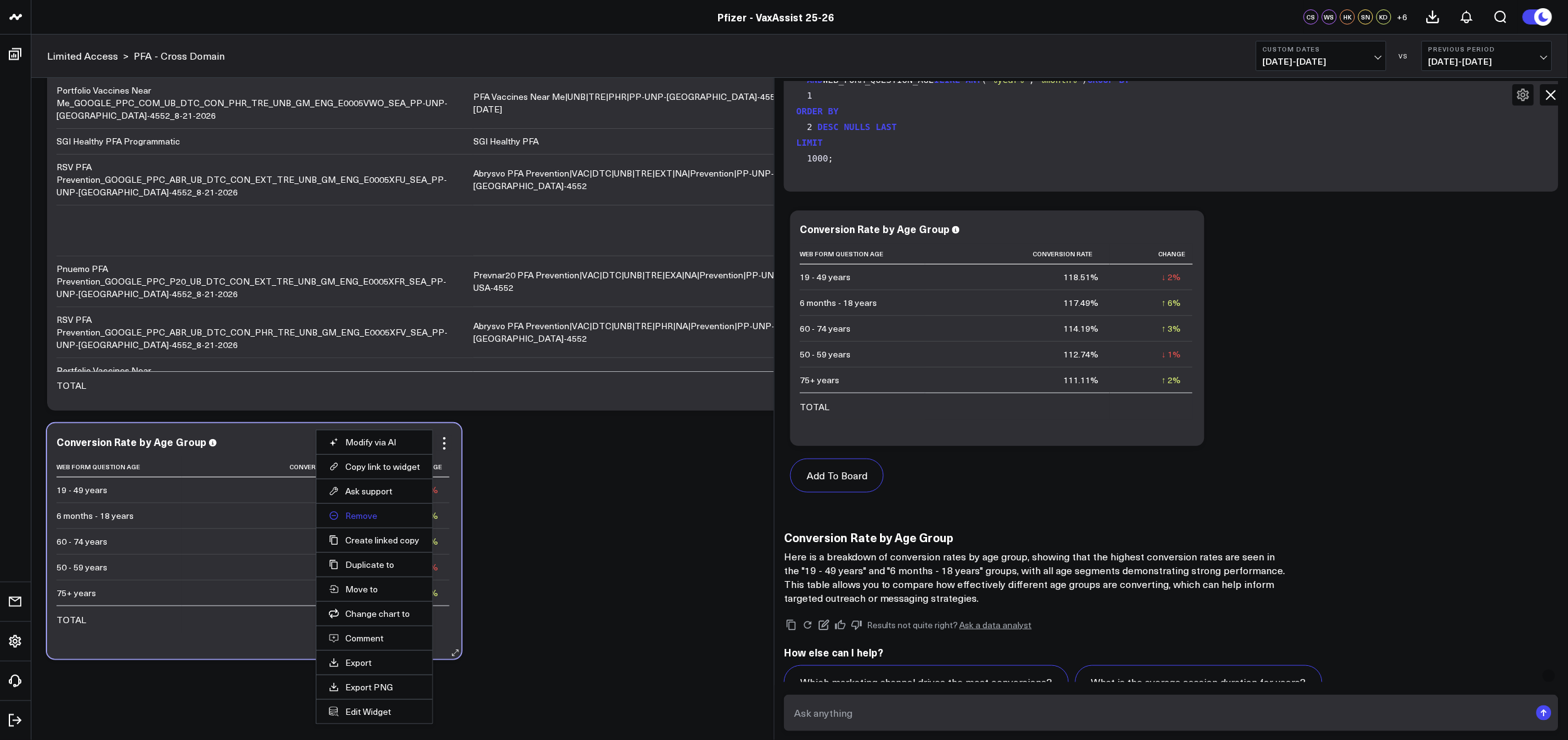
click at [359, 516] on button "Remove" at bounding box center [374, 516] width 91 height 11
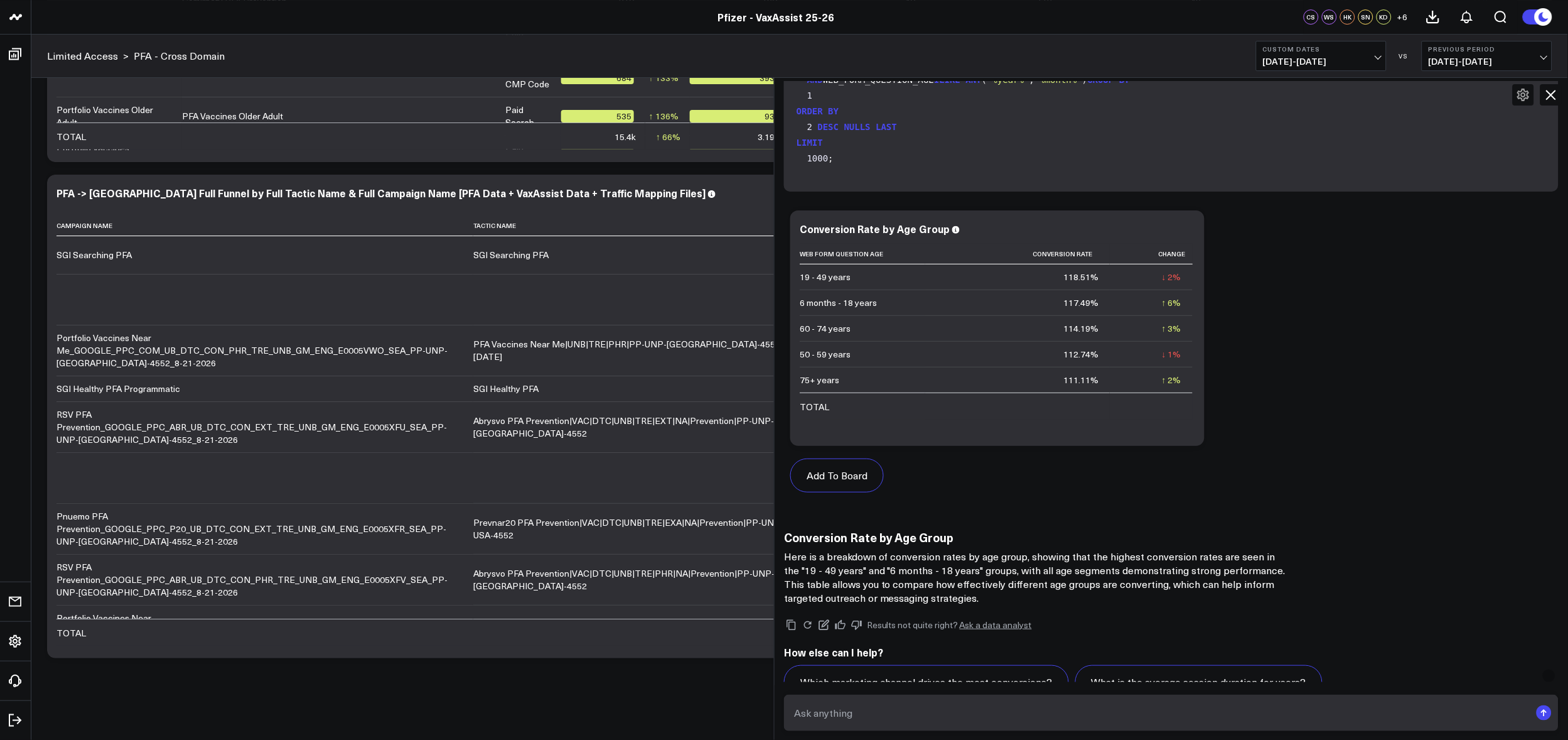
scroll to position [5055, 0]
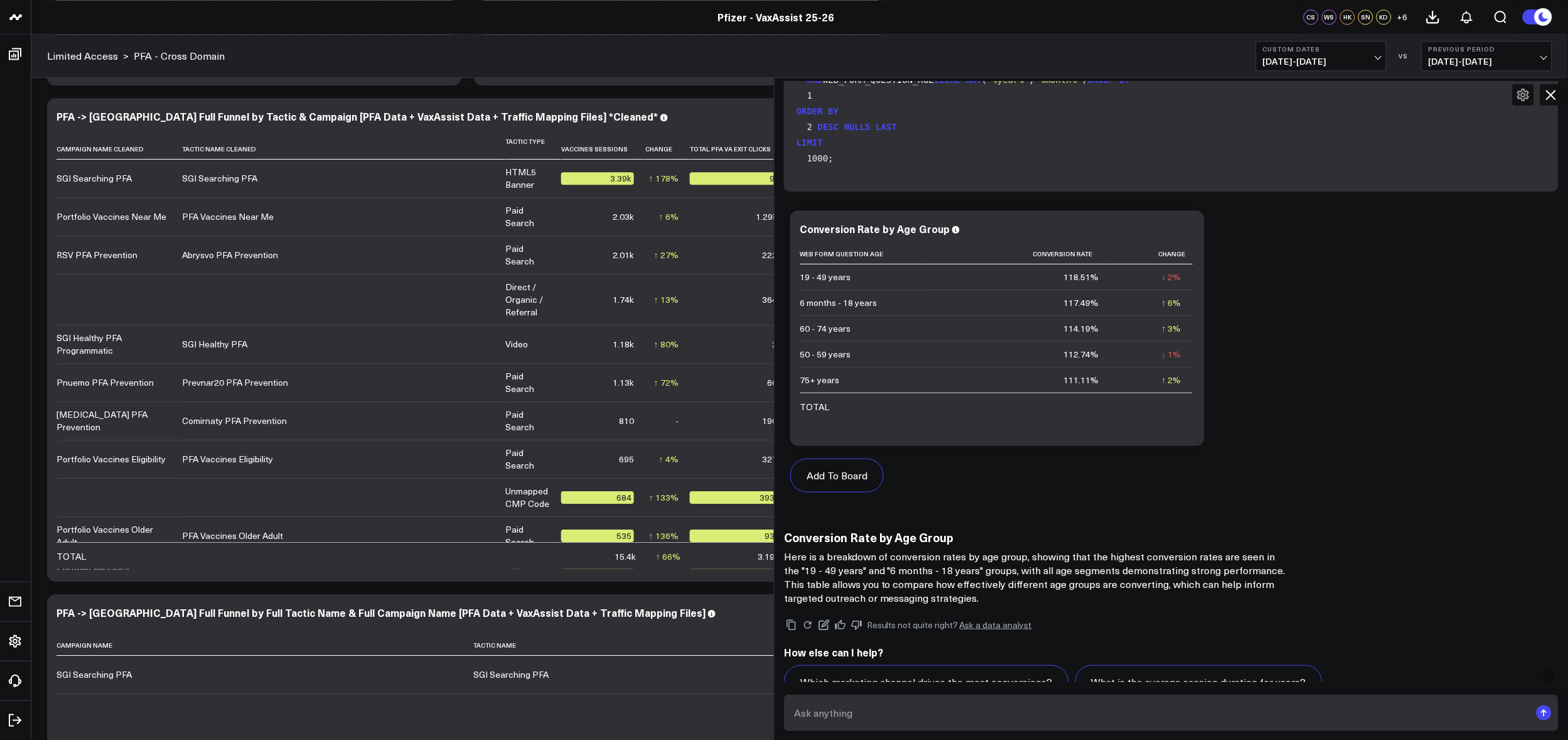
scroll to position [4566, 0]
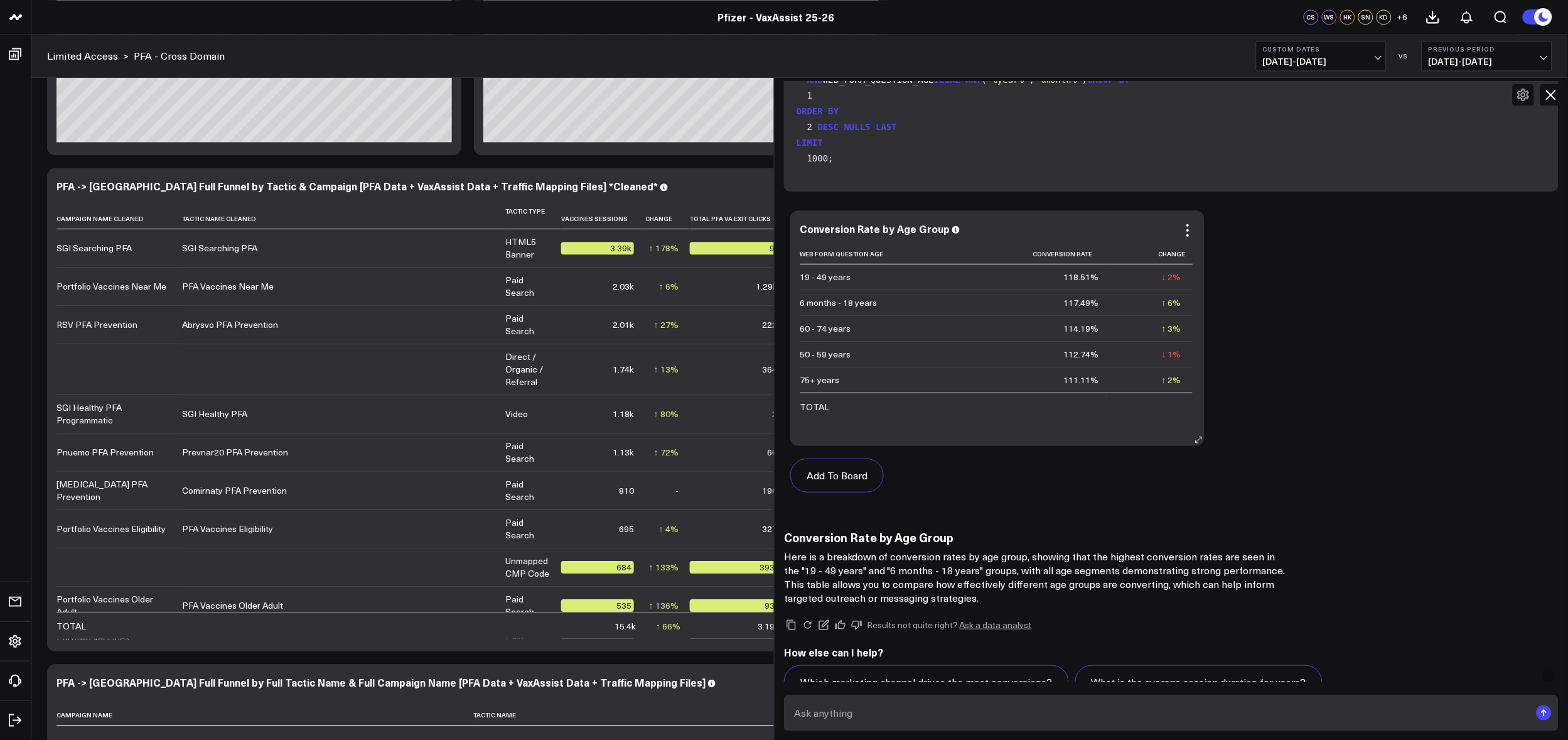
click at [927, 493] on div "Add To Board" at bounding box center [998, 475] width 414 height 59
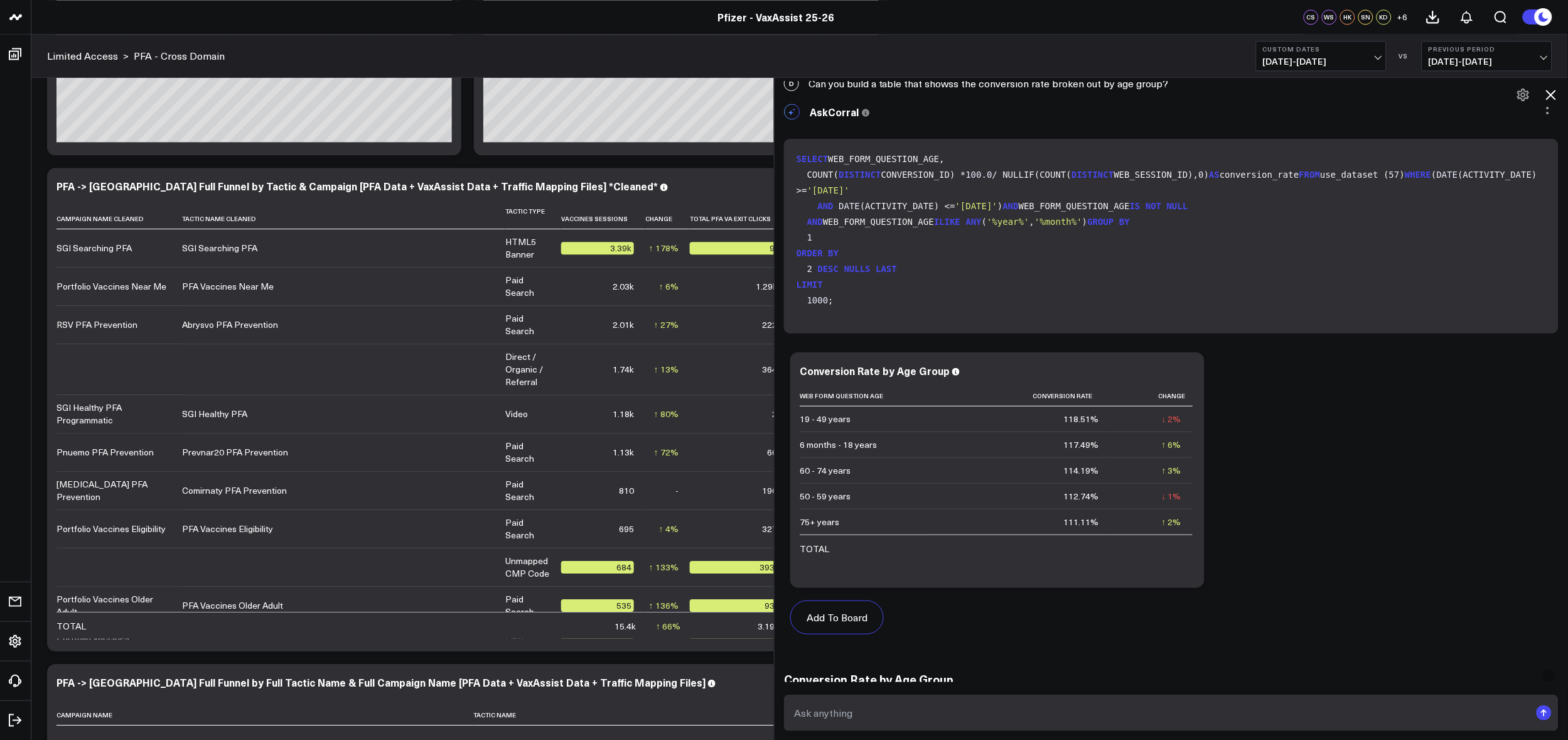
scroll to position [0, 0]
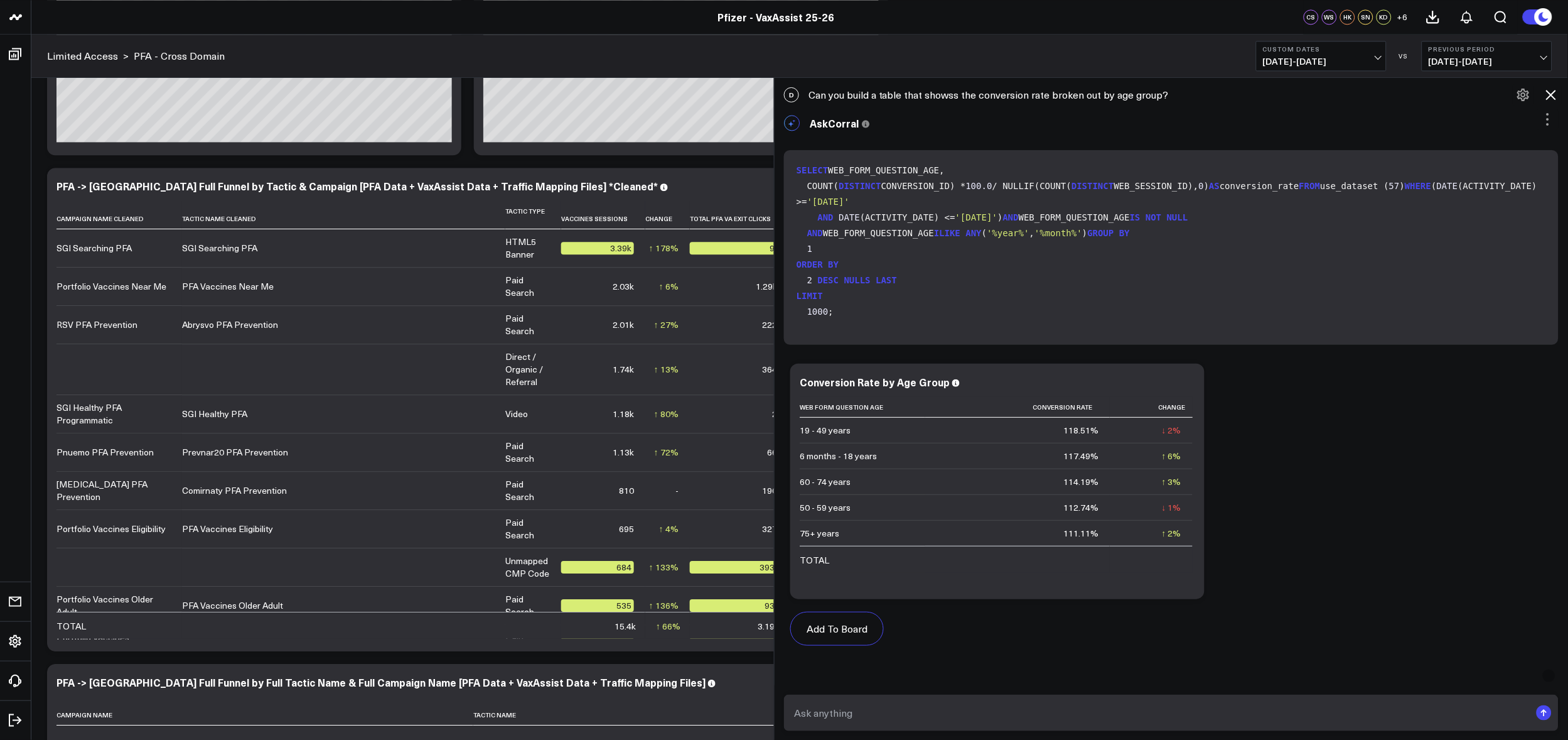
click at [1546, 90] on icon at bounding box center [1551, 95] width 15 height 15
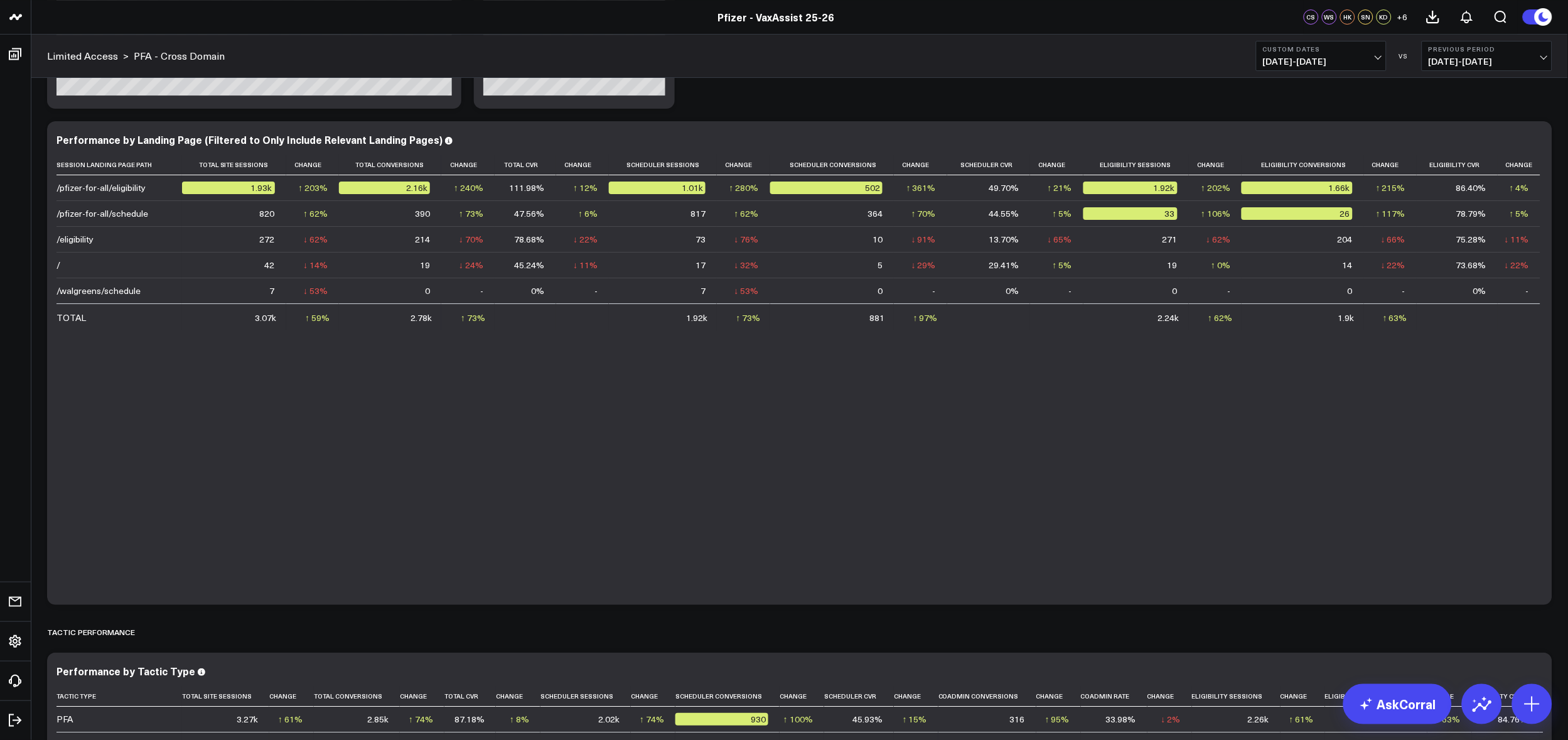
scroll to position [1288, 0]
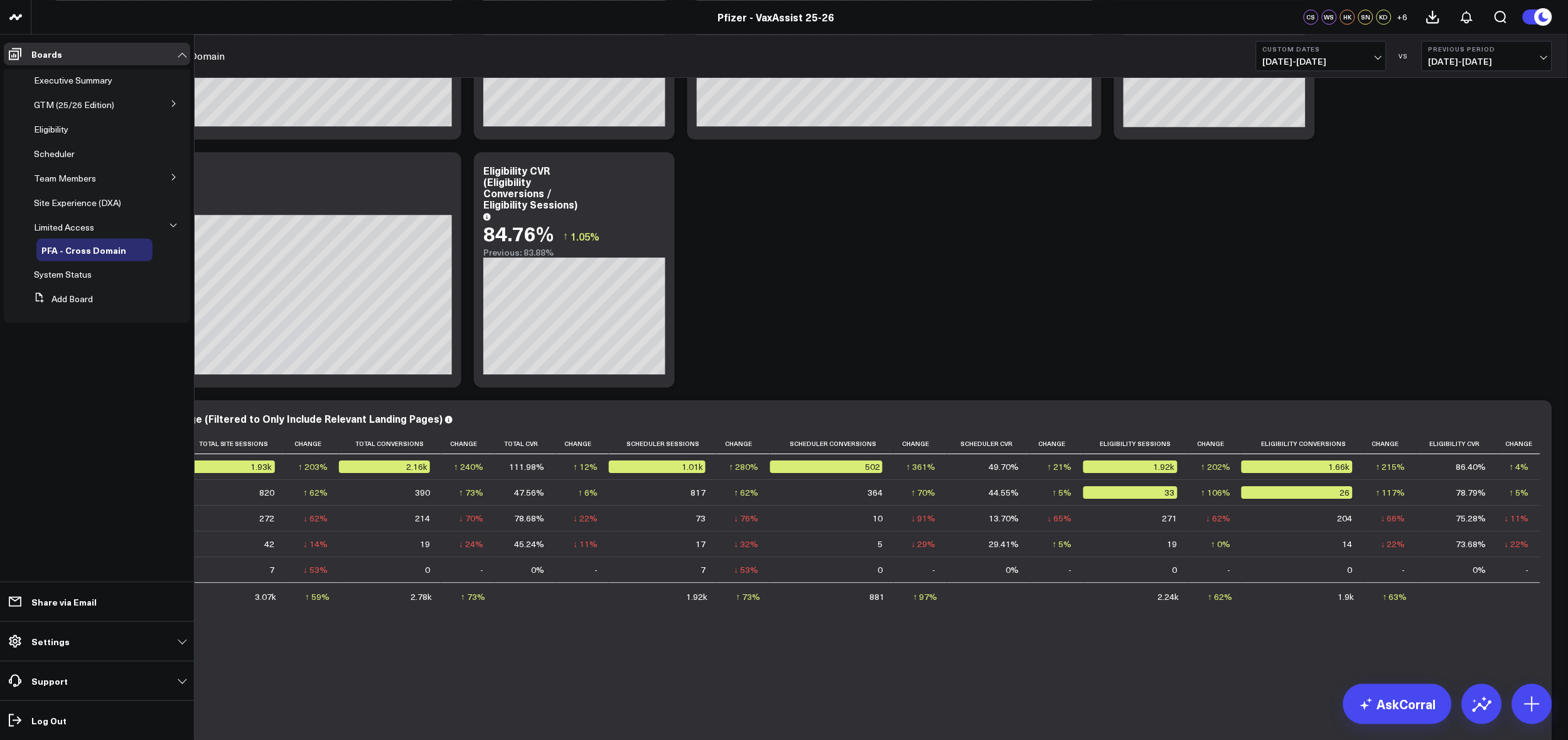
click at [73, 78] on span "Executive Summary" at bounding box center [73, 80] width 79 height 12
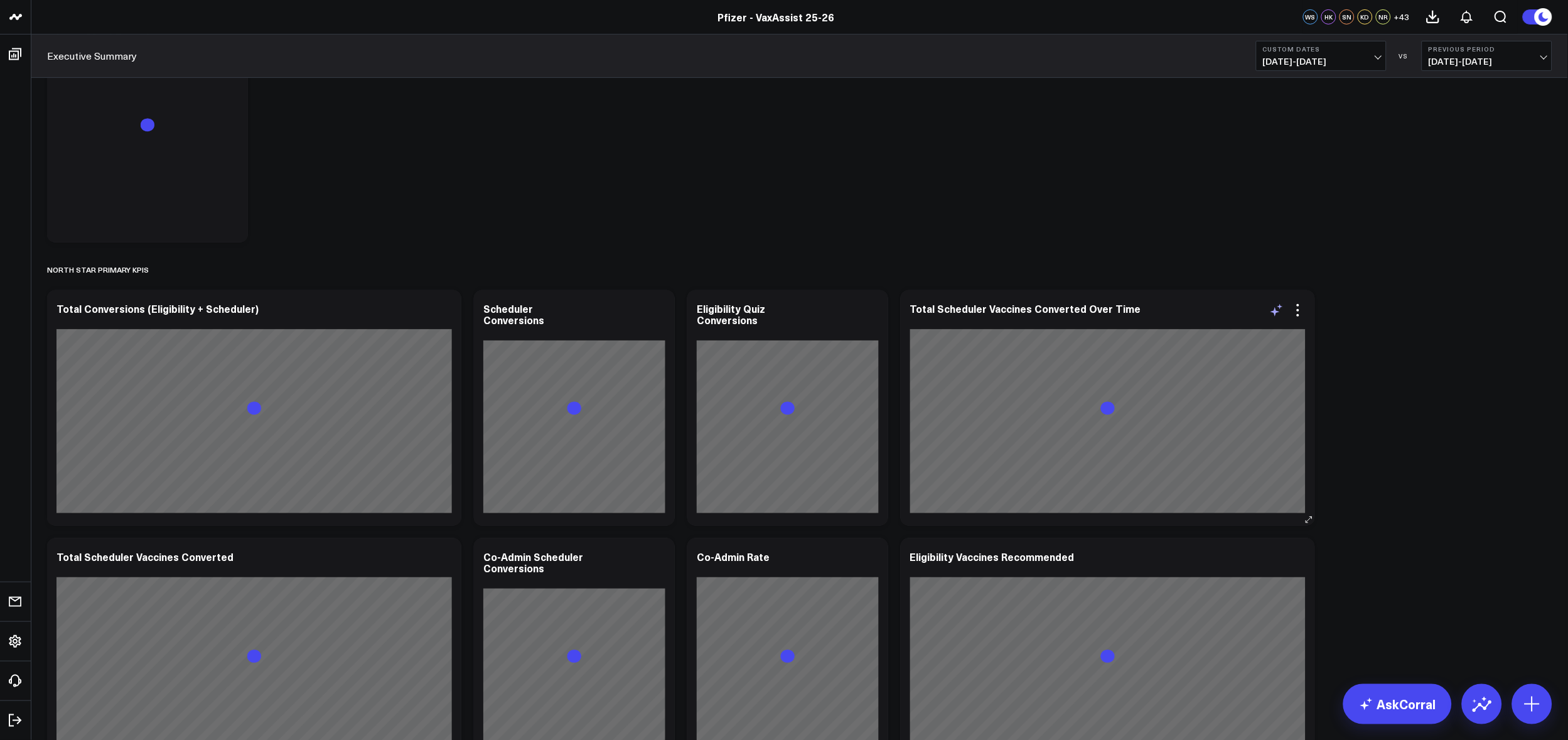
scroll to position [140, 0]
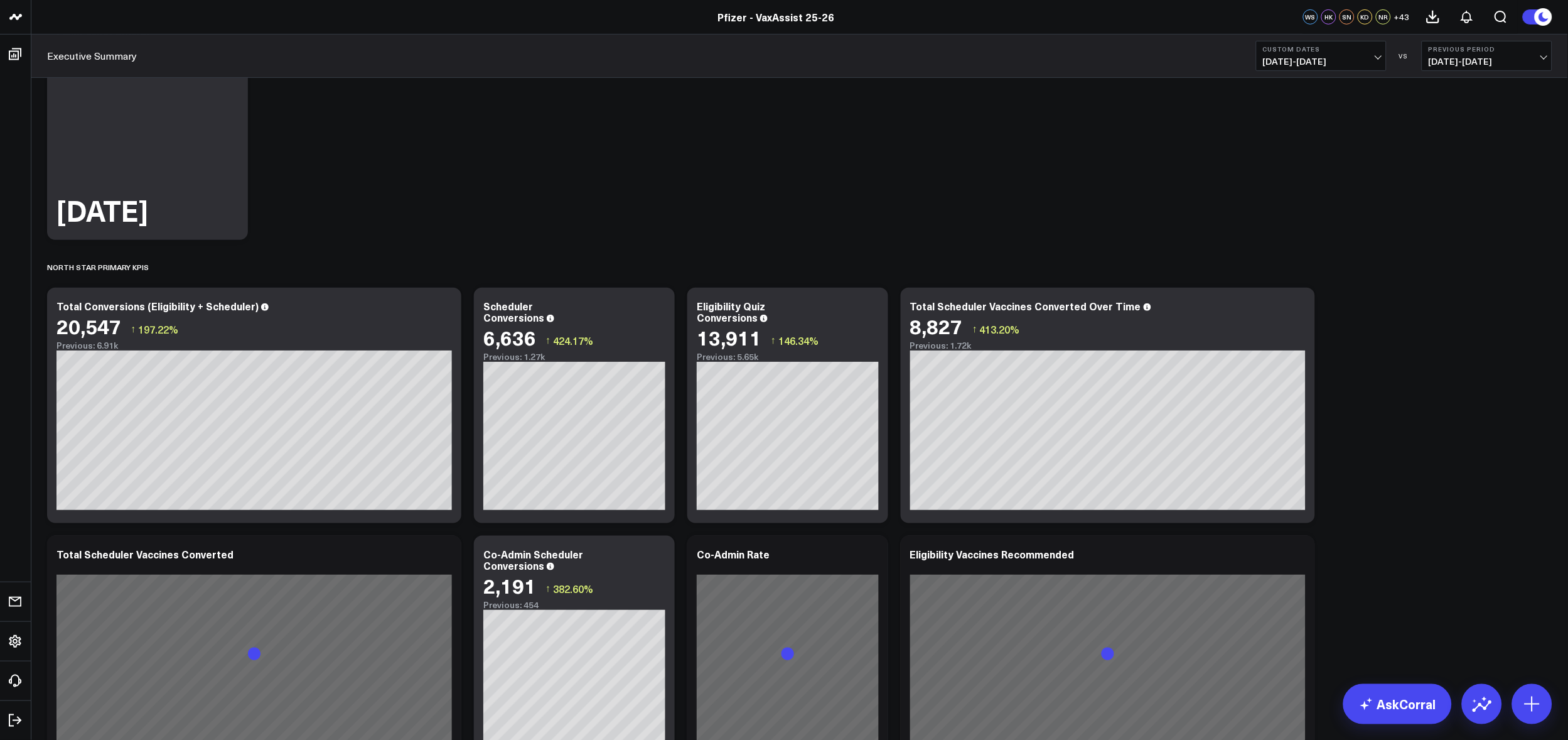
click at [1533, 63] on span "08/22/25 - 08/28/25" at bounding box center [1487, 61] width 117 height 10
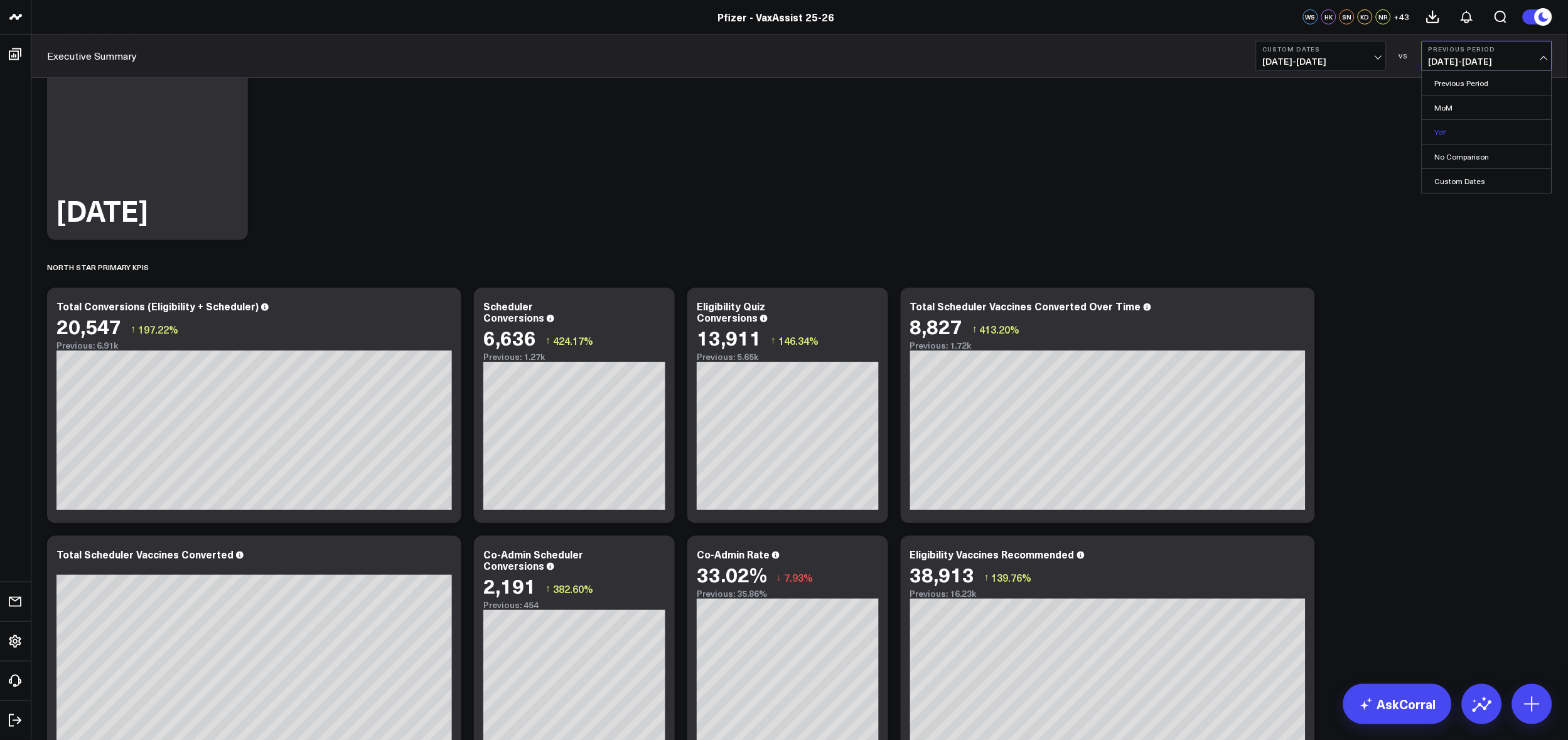
click at [1455, 129] on link "YoY" at bounding box center [1487, 132] width 129 height 24
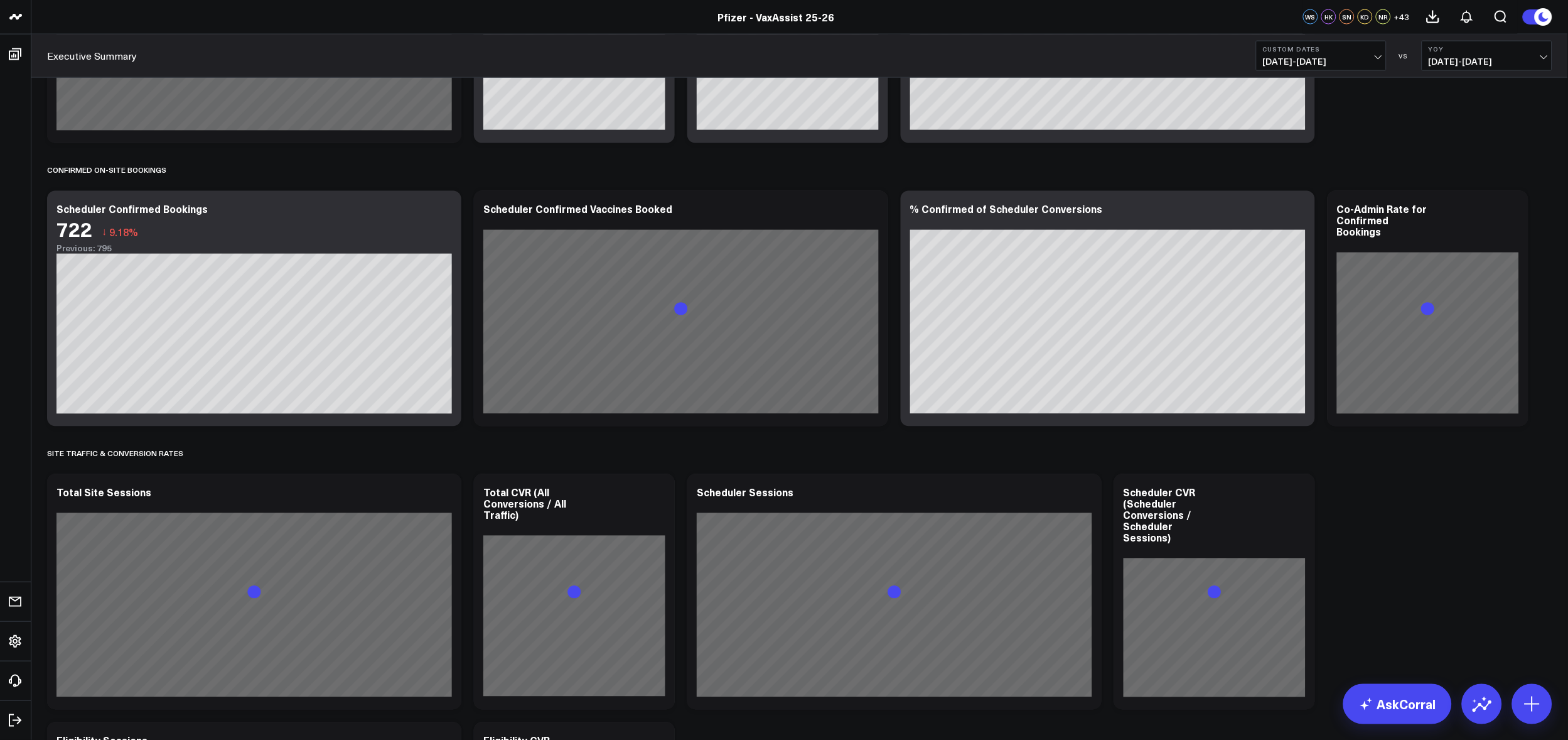
scroll to position [1185, 0]
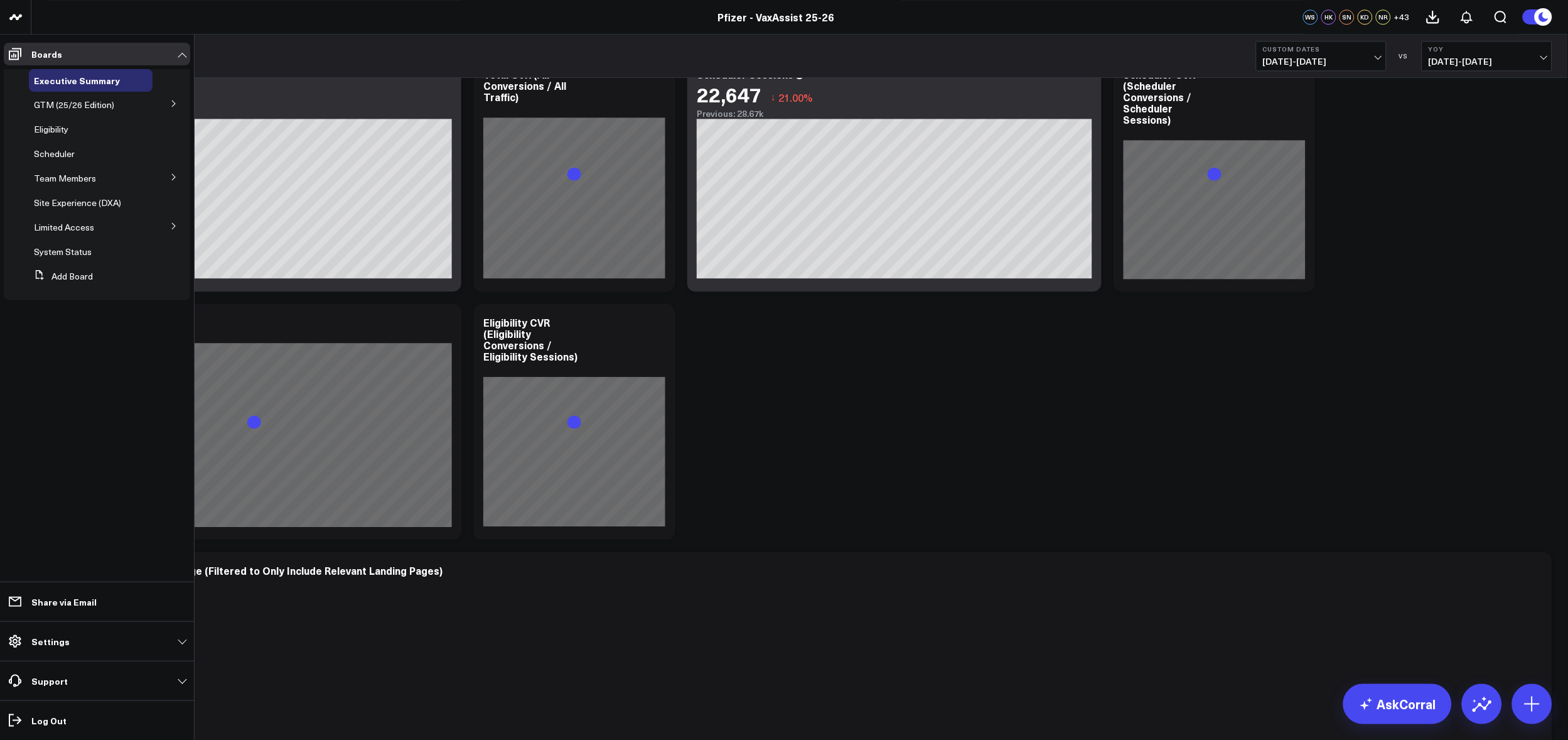
click at [166, 176] on button at bounding box center [174, 176] width 33 height 19
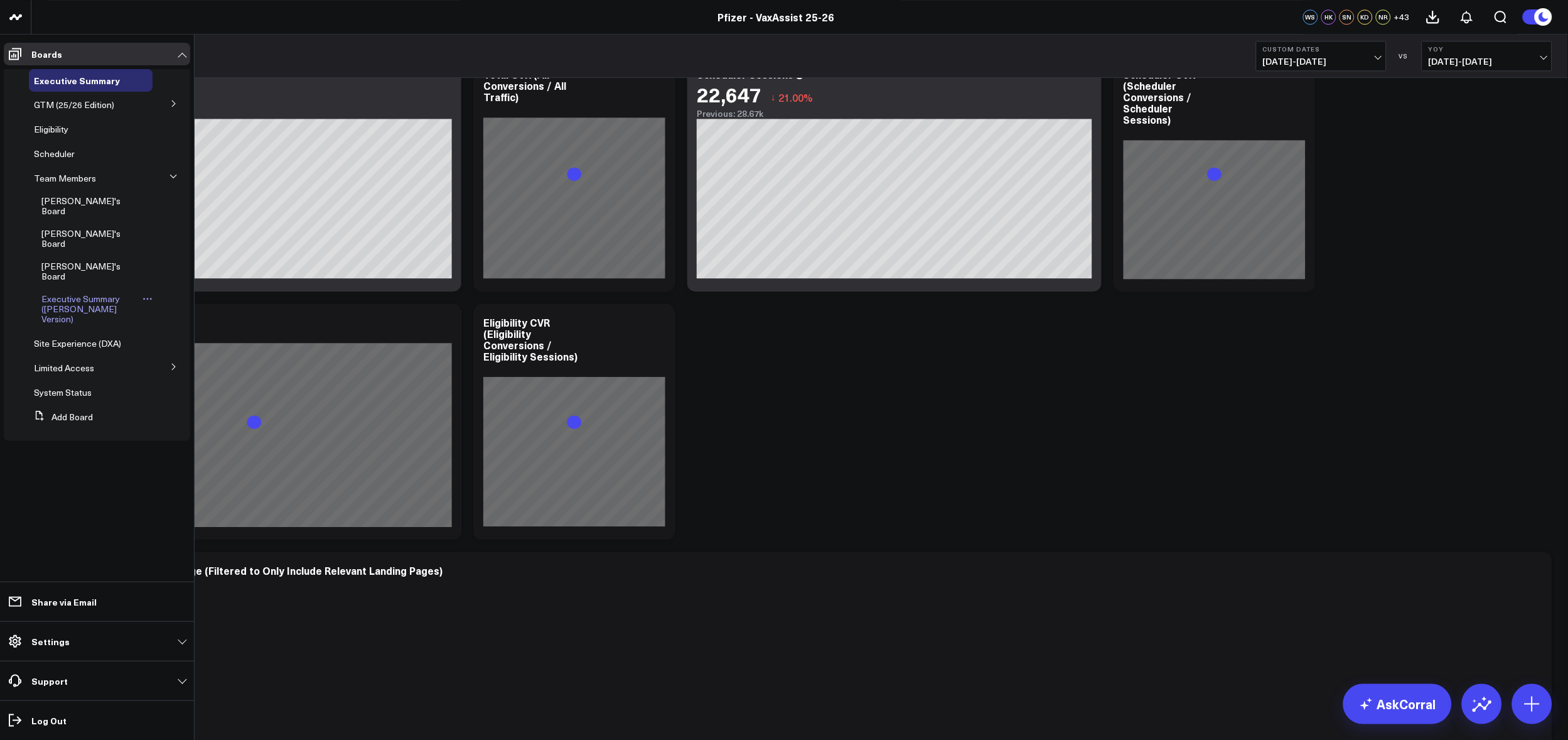
click at [73, 293] on span "Executive Summary ([PERSON_NAME] Version)" at bounding box center [81, 309] width 79 height 32
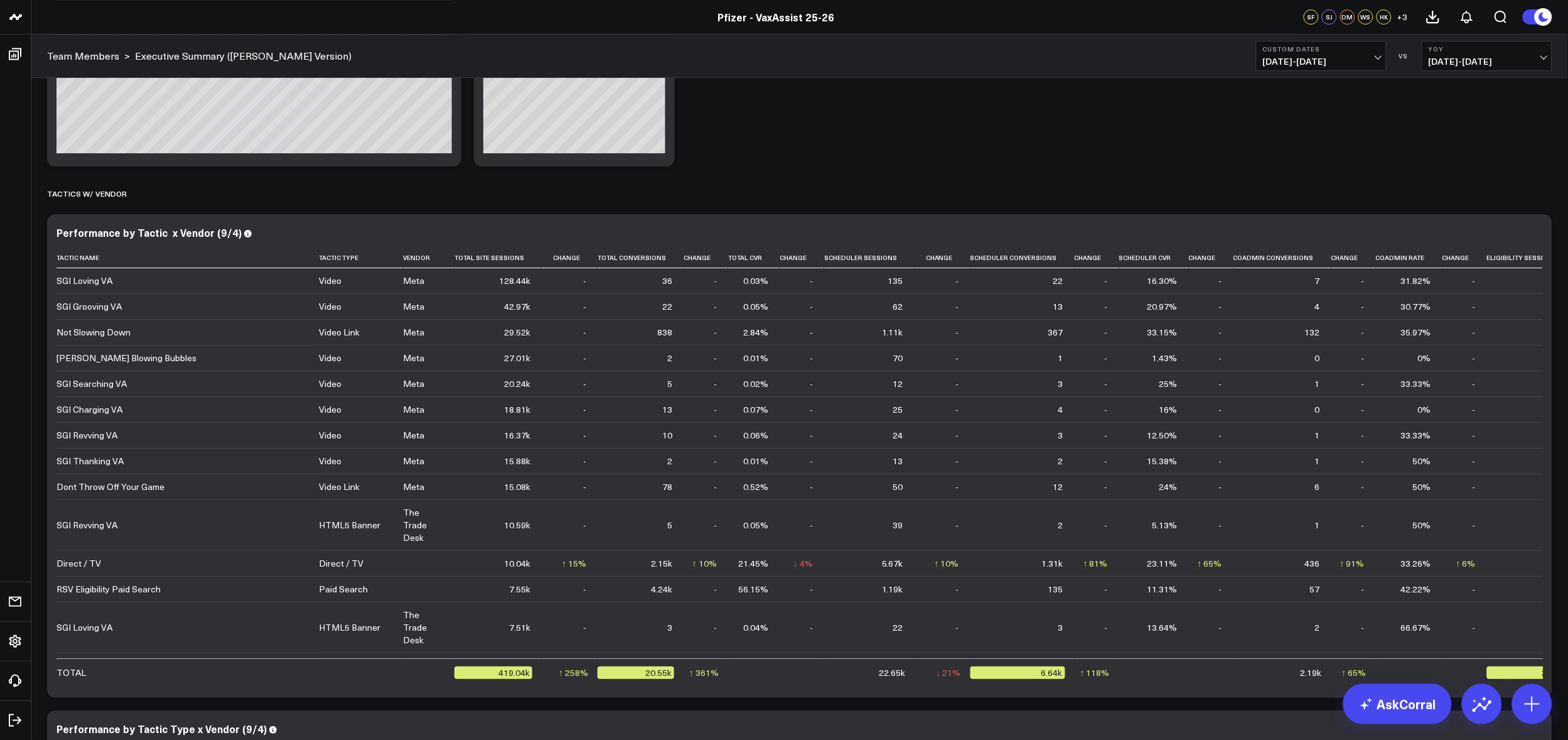
scroll to position [1419, 0]
